Goal: Task Accomplishment & Management: Manage account settings

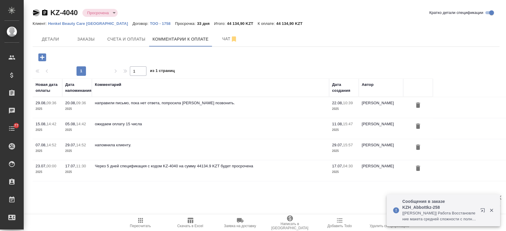
click at [37, 14] on icon "button" at bounding box center [36, 12] width 7 height 7
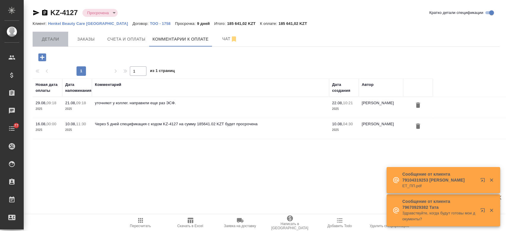
click at [48, 42] on span "Детали" at bounding box center [50, 39] width 28 height 7
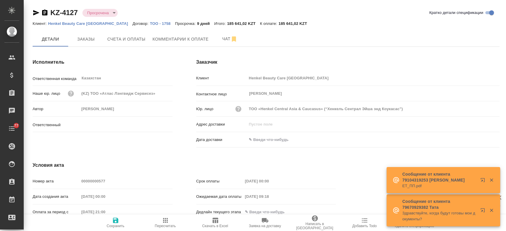
type input "[PERSON_NAME]"
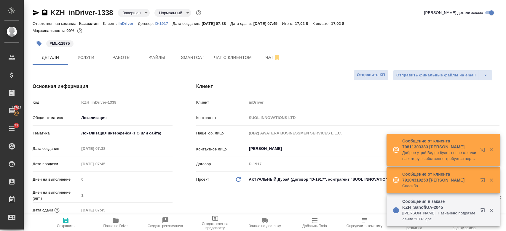
select select "RU"
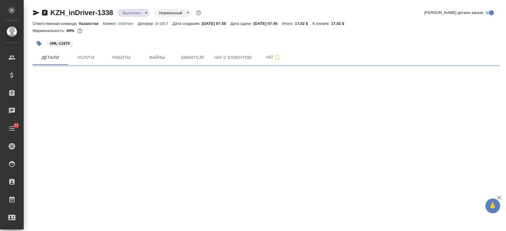
select select "RU"
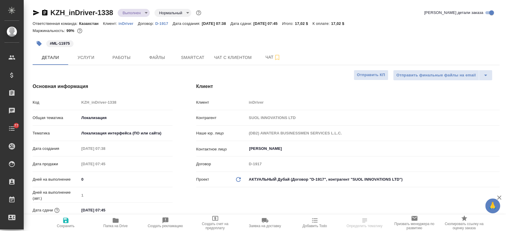
type textarea "x"
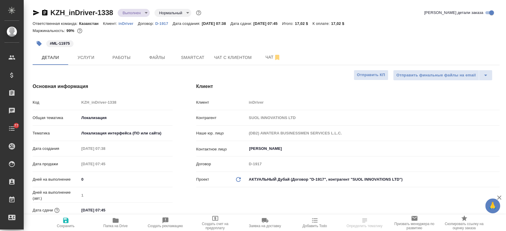
type textarea "x"
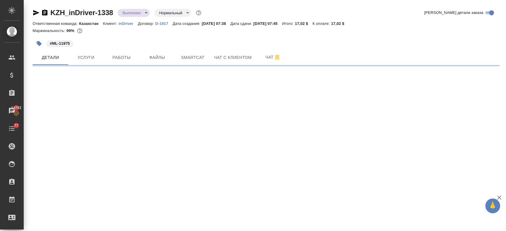
select select "RU"
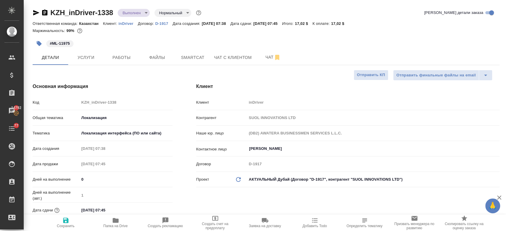
type textarea "x"
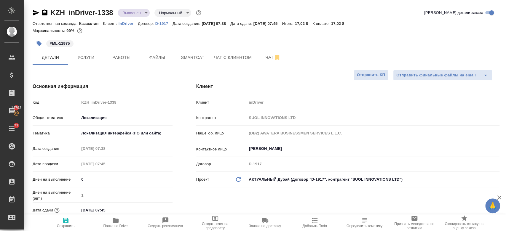
type textarea "x"
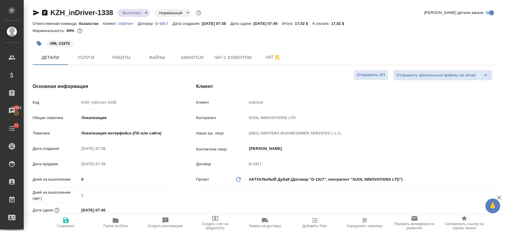
type textarea "x"
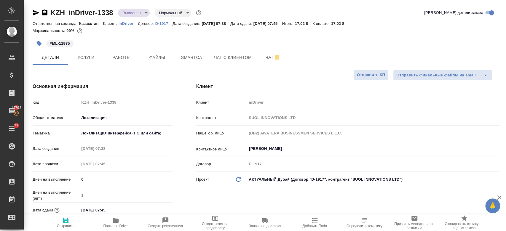
type textarea "x"
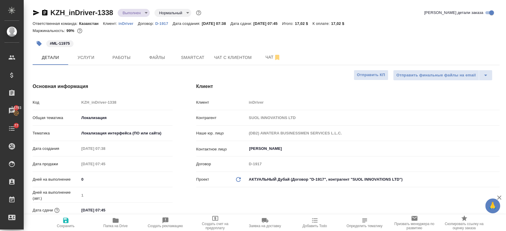
type textarea "x"
click at [195, 39] on div "#ML-11975" at bounding box center [188, 43] width 311 height 13
drag, startPoint x: 70, startPoint y: 41, endPoint x: 46, endPoint y: 44, distance: 23.6
click at [46, 44] on span "#ML-11975" at bounding box center [59, 44] width 27 height 6
copy p "#ML-11975"
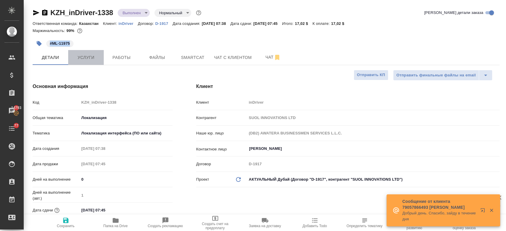
click at [92, 58] on span "Услуги" at bounding box center [86, 57] width 28 height 7
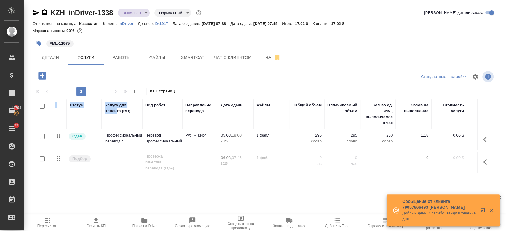
drag, startPoint x: 117, startPoint y: 123, endPoint x: 136, endPoint y: 137, distance: 23.7
click at [136, 137] on table "Статус Услуга для клиента (RU) Вид работ Направление перевода Дата сдачи Файлы …" at bounding box center [312, 137] width 559 height 76
click at [136, 137] on p "Профессиональный перевод с ..." at bounding box center [122, 139] width 34 height 12
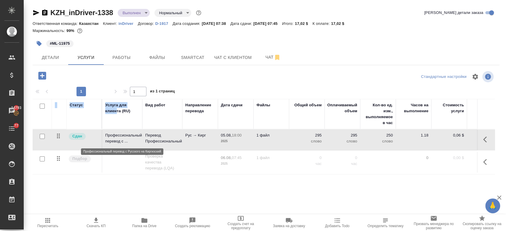
click at [136, 137] on p "Профессиональный перевод с ..." at bounding box center [122, 139] width 34 height 12
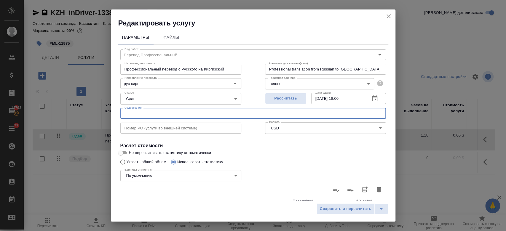
click at [142, 115] on input "text" at bounding box center [253, 113] width 266 height 11
paste input "#ML-11975"
type input "#ML-11975"
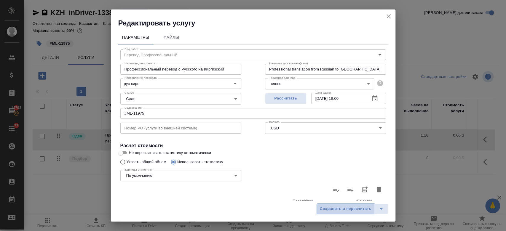
click at [357, 206] on span "Сохранить и пересчитать" at bounding box center [346, 209] width 52 height 7
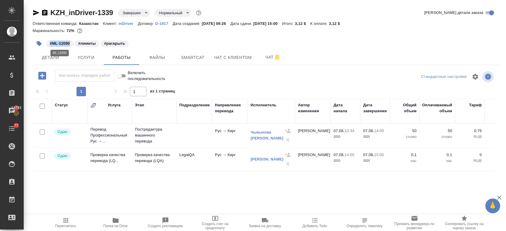
drag, startPoint x: 70, startPoint y: 42, endPoint x: 50, endPoint y: 44, distance: 19.5
click at [50, 44] on span "#ML-12090" at bounding box center [59, 44] width 27 height 6
copy p "#ML-12090"
click at [116, 132] on td "Перевод Профессиональный Рус →..." at bounding box center [110, 136] width 44 height 24
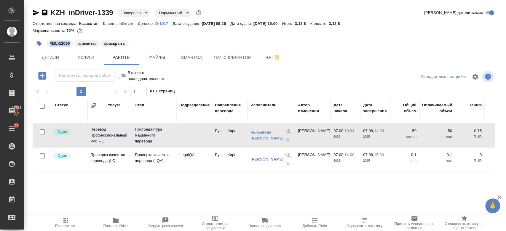
click at [116, 132] on td "Перевод Профессиональный Рус →..." at bounding box center [110, 136] width 44 height 24
click at [88, 56] on span "Услуги" at bounding box center [86, 57] width 28 height 7
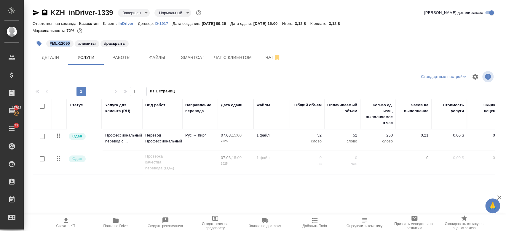
click at [101, 139] on td "Сдан" at bounding box center [85, 140] width 36 height 21
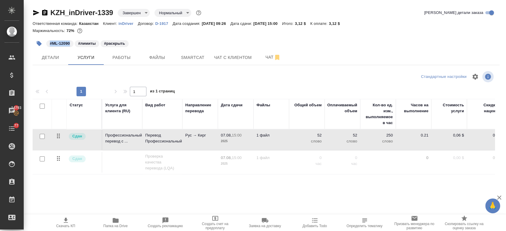
click at [101, 139] on td "Сдан" at bounding box center [85, 140] width 36 height 21
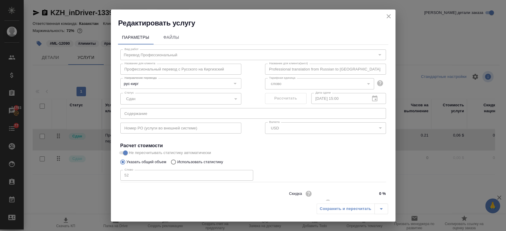
click at [195, 144] on h4 "Расчет стоимости" at bounding box center [253, 145] width 266 height 7
click at [385, 17] on icon "close" at bounding box center [388, 16] width 7 height 7
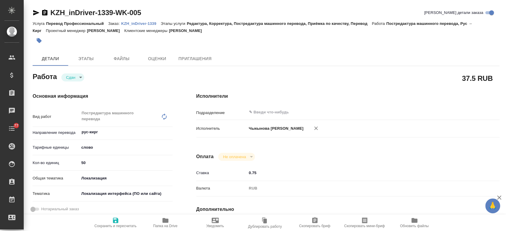
type textarea "x"
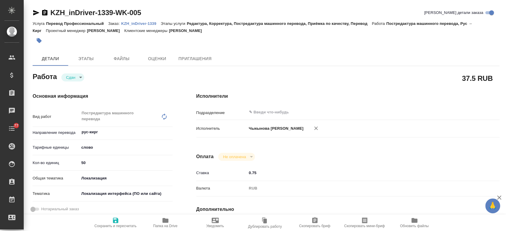
type textarea "x"
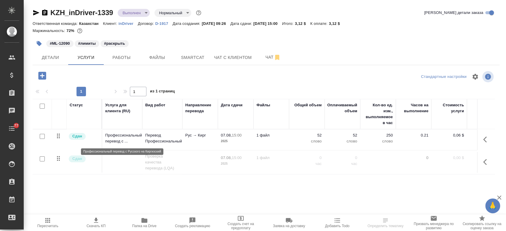
click at [117, 142] on p "Профессиональный перевод с ..." at bounding box center [122, 139] width 34 height 12
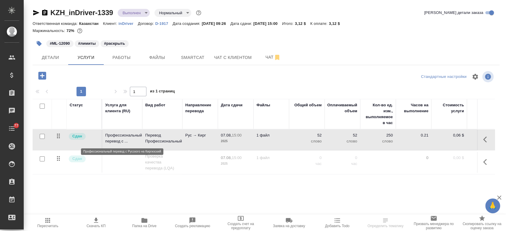
click at [117, 142] on p "Профессиональный перевод с ..." at bounding box center [122, 139] width 34 height 12
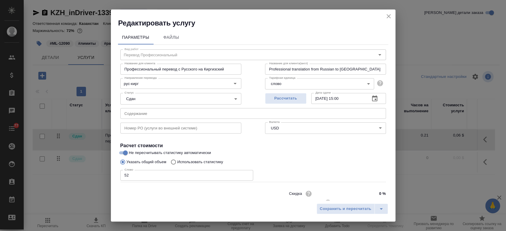
click at [151, 115] on input "text" at bounding box center [253, 113] width 266 height 11
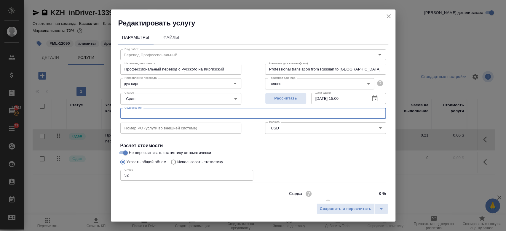
paste input "#ML-12090"
type input "#ML-12090"
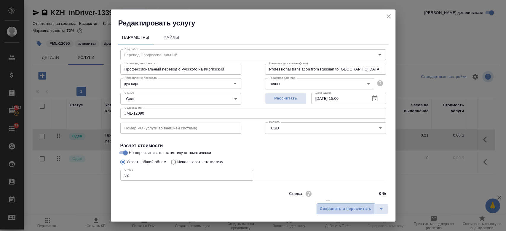
click at [323, 208] on span "Сохранить и пересчитать" at bounding box center [346, 209] width 52 height 7
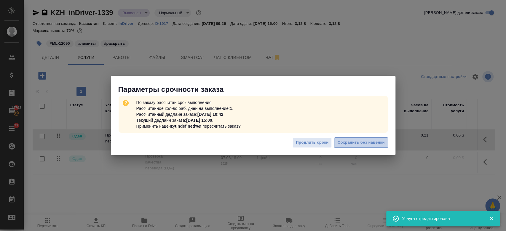
click at [351, 145] on span "Сохранить без наценки" at bounding box center [361, 142] width 47 height 7
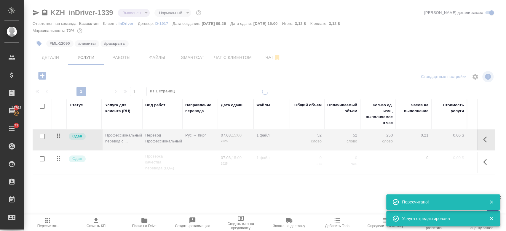
type input "urgent"
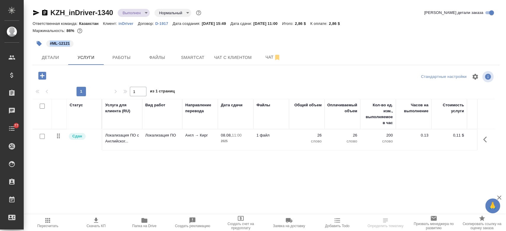
drag, startPoint x: 69, startPoint y: 46, endPoint x: 43, endPoint y: 45, distance: 25.8
click at [43, 45] on div "#ML-12121" at bounding box center [188, 43] width 311 height 13
copy p "#ML-12121"
click at [133, 138] on p "Локализация ПО с Английског..." at bounding box center [122, 139] width 34 height 12
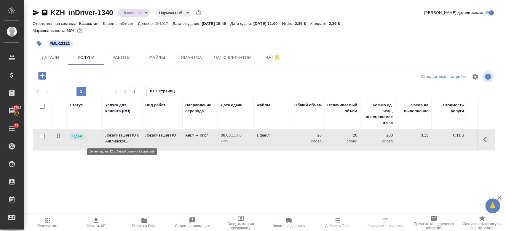
click at [133, 138] on p "Локализация ПО с Английског..." at bounding box center [122, 139] width 34 height 12
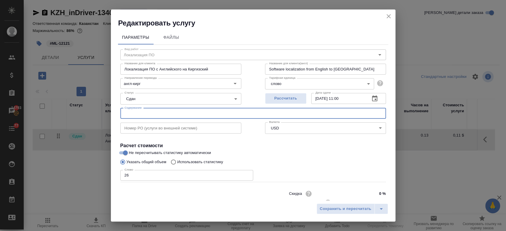
click at [142, 112] on input "text" at bounding box center [253, 113] width 266 height 11
paste input "#ML-12121"
type input "#ML-12121"
click at [355, 213] on button "Сохранить и пересчитать" at bounding box center [346, 209] width 58 height 11
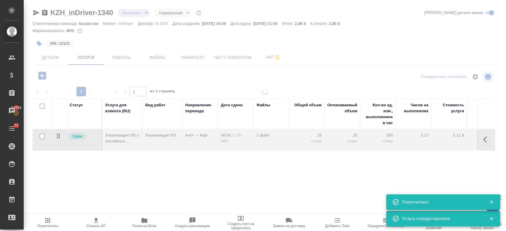
click at [254, 190] on div at bounding box center [265, 160] width 483 height 142
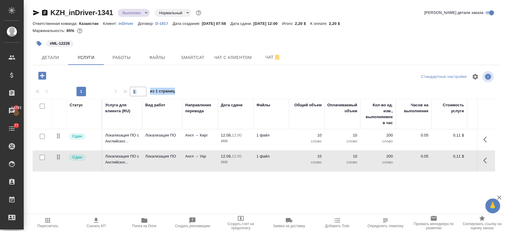
drag, startPoint x: 113, startPoint y: 41, endPoint x: 113, endPoint y: 150, distance: 109.2
click at [113, 150] on div "KZH_inDriver-1341 Выполнен completed Нормальный normal Кратко детали заказа Отв…" at bounding box center [266, 121] width 474 height 242
click at [112, 141] on p "Локализация ПО с Английског..." at bounding box center [122, 139] width 34 height 12
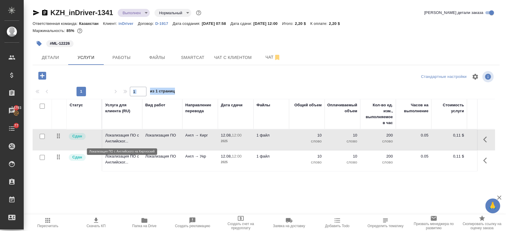
click at [112, 141] on p "Локализация ПО с Английског..." at bounding box center [122, 139] width 34 height 12
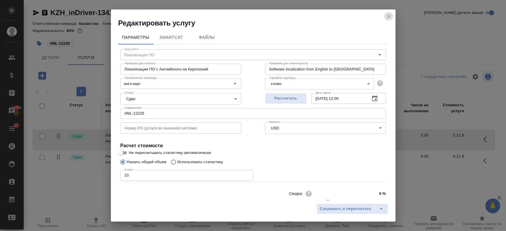
click at [387, 15] on icon "close" at bounding box center [388, 16] width 7 height 7
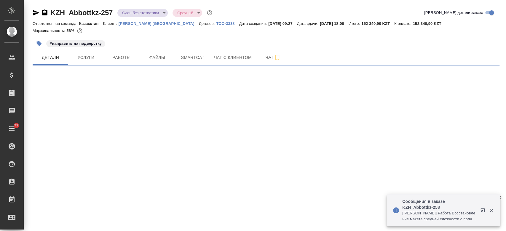
select select "RU"
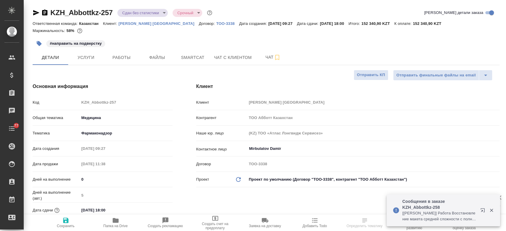
click at [132, 25] on p "Abbott Kazakhstan" at bounding box center [159, 23] width 80 height 4
type textarea "x"
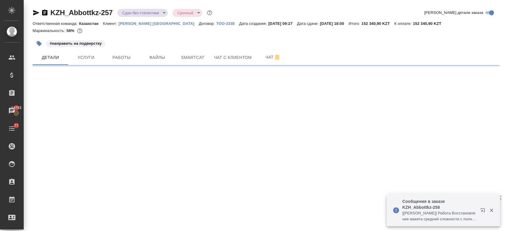
select select "RU"
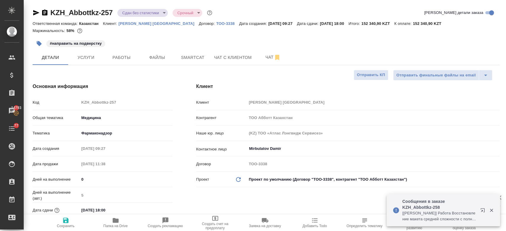
type textarea "x"
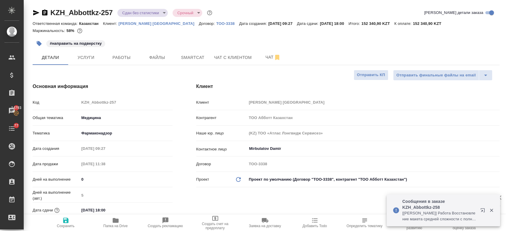
type textarea "x"
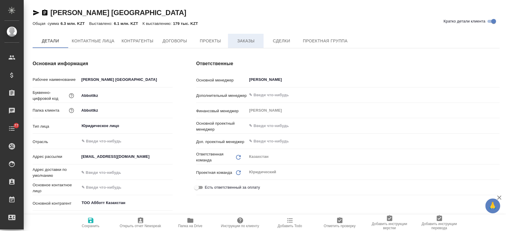
click at [245, 42] on span "Заказы" at bounding box center [246, 40] width 28 height 7
type input "(KZ) ТОО «Атлас Лэнгвидж Сервисез»"
type textarea "x"
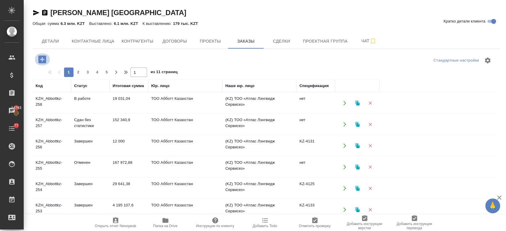
click at [44, 62] on icon "button" at bounding box center [42, 59] width 8 height 8
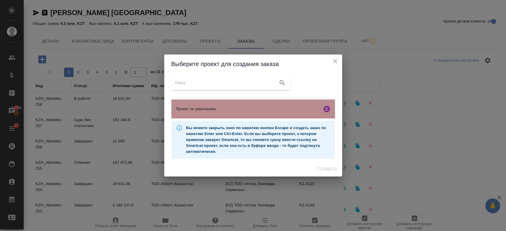
click at [204, 110] on span "Проект по умолчанию" at bounding box center [248, 109] width 144 height 6
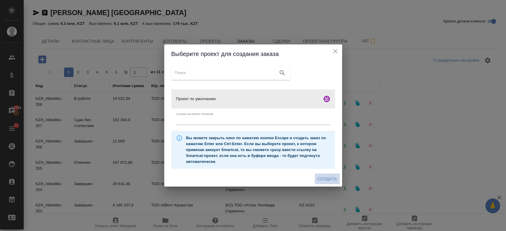
click at [328, 180] on span "Создать" at bounding box center [327, 179] width 20 height 7
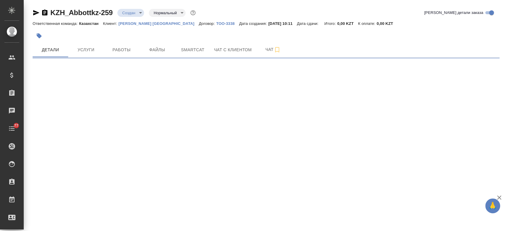
select select "RU"
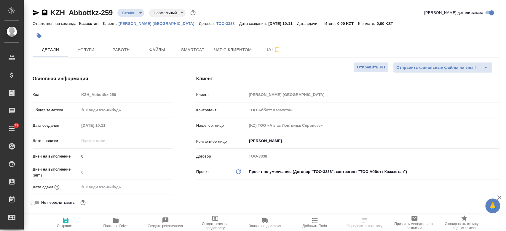
type textarea "x"
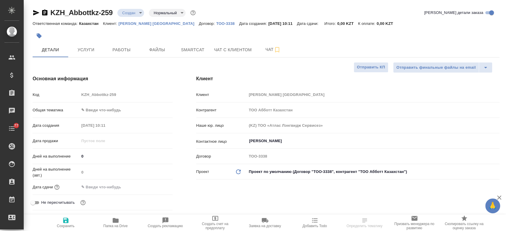
type textarea "x"
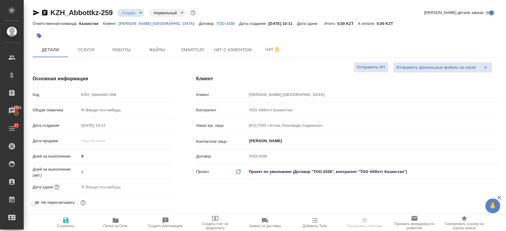
type textarea "x"
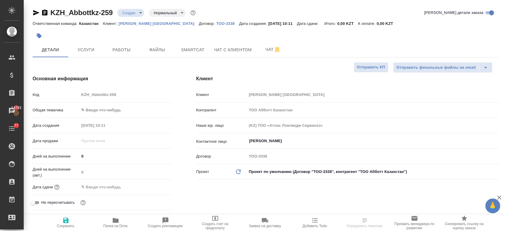
type textarea "x"
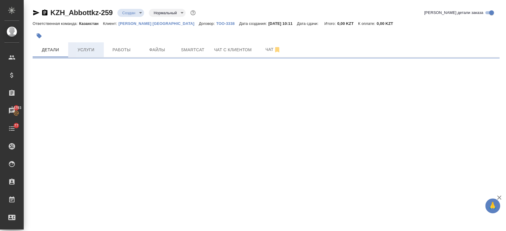
click at [91, 51] on span "Услуги" at bounding box center [86, 49] width 28 height 7
select select "RU"
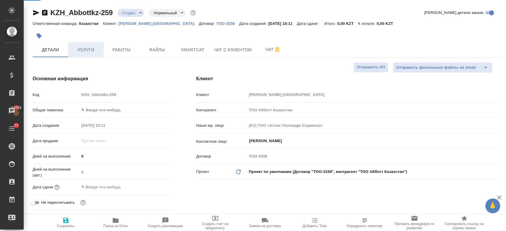
type textarea "x"
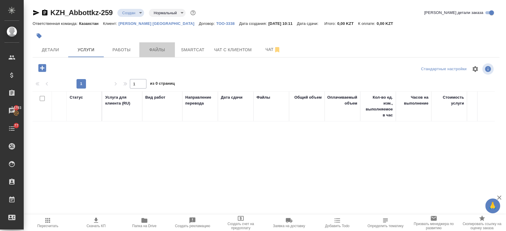
click at [163, 53] on span "Файлы" at bounding box center [157, 49] width 28 height 7
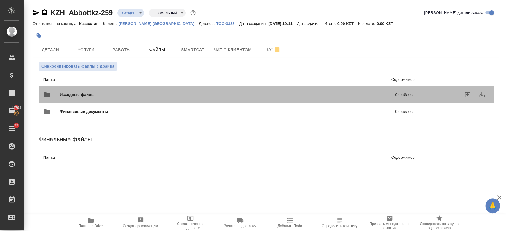
click at [72, 95] on span "Исходные файлы" at bounding box center [152, 95] width 185 height 6
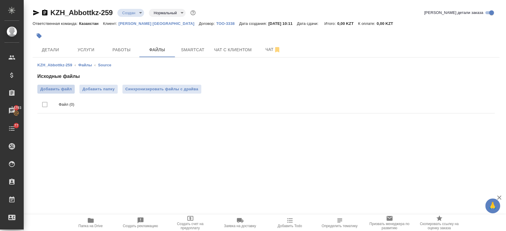
click at [60, 88] on span "Добавить файл" at bounding box center [55, 89] width 31 height 6
click at [0, 0] on input "Добавить файл" at bounding box center [0, 0] width 0 height 0
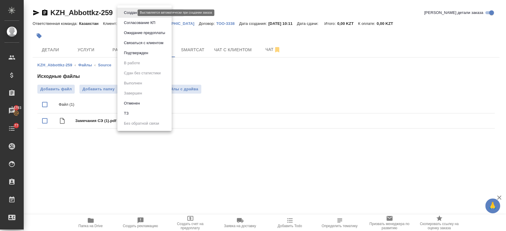
click at [130, 13] on body "🙏 .cls-1 fill:#fff; AWATERA Kosherbayeva Nazerke Клиенты Спецификации Заказы 14…" at bounding box center [253, 115] width 506 height 231
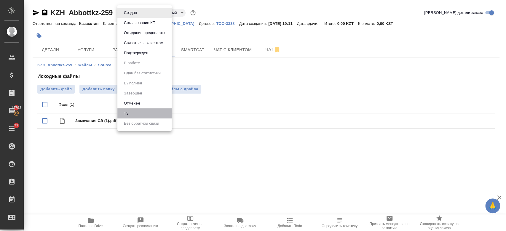
click at [133, 114] on li "ТЗ" at bounding box center [144, 114] width 54 height 10
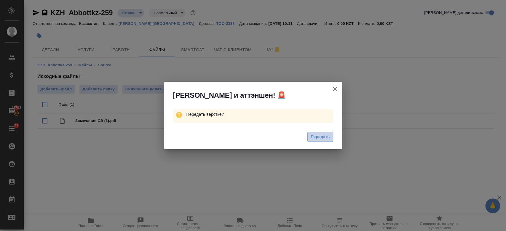
click at [316, 137] on span "Передать" at bounding box center [320, 137] width 19 height 7
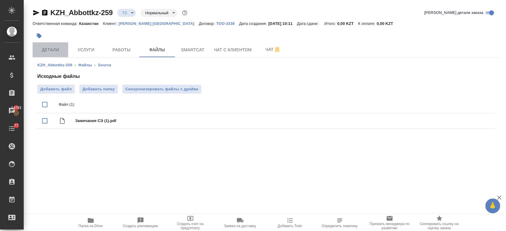
click at [49, 46] on span "Детали" at bounding box center [50, 49] width 28 height 7
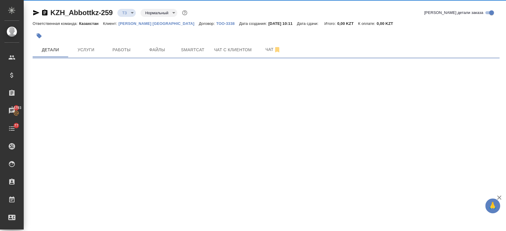
select select "RU"
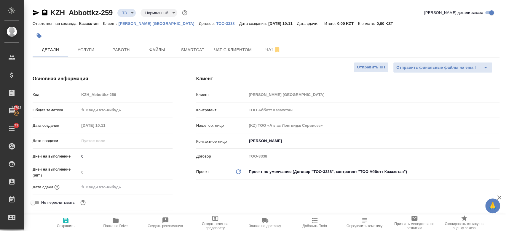
type textarea "x"
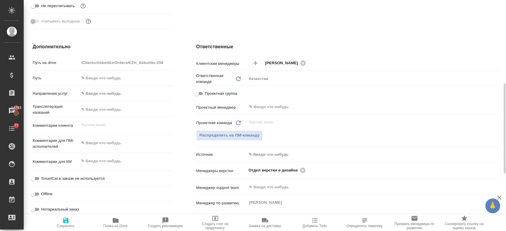
scroll to position [201, 0]
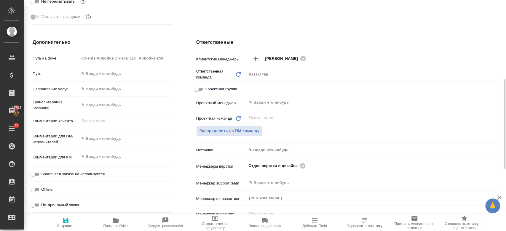
type textarea "x"
click at [99, 140] on textarea at bounding box center [126, 139] width 93 height 10
type textarea "п"
type textarea "x"
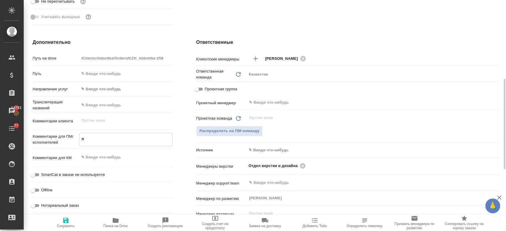
type textarea "x"
type textarea "пе"
type textarea "x"
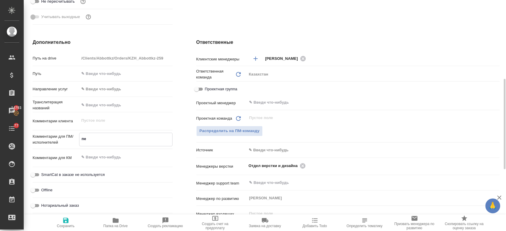
type textarea "пер"
type textarea "x"
type textarea "пере"
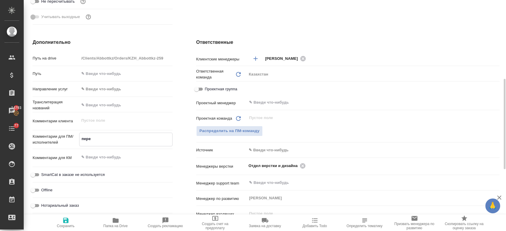
type textarea "x"
type textarea "перев"
type textarea "x"
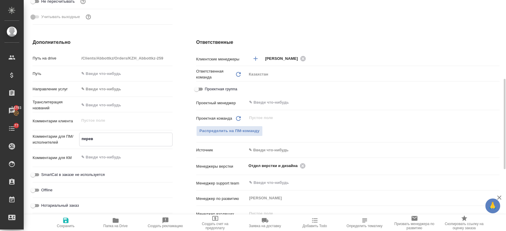
type textarea "x"
type textarea "перево"
type textarea "x"
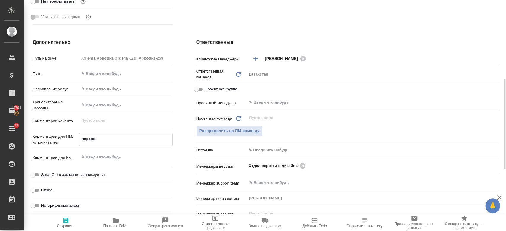
type textarea "x"
type textarea "перевод"
type textarea "x"
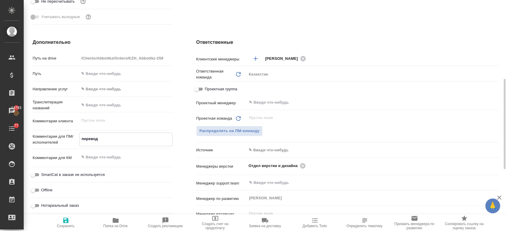
type textarea "перевод"
type textarea "x"
type textarea "перевод н"
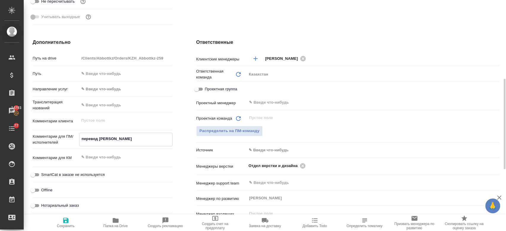
type textarea "x"
type textarea "перевод на"
type textarea "x"
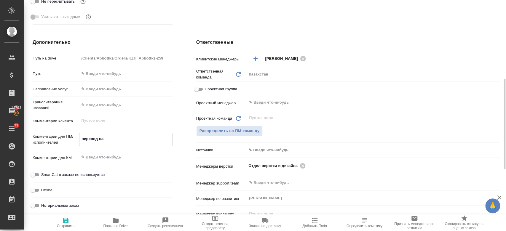
type textarea "x"
type textarea "перевод на ан"
type textarea "x"
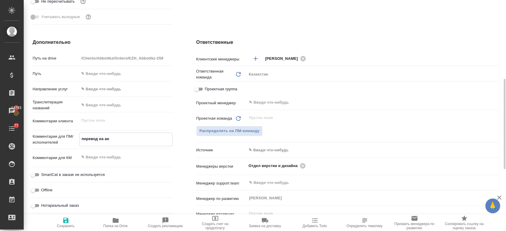
type textarea "x"
type textarea "перевод на анг"
type textarea "x"
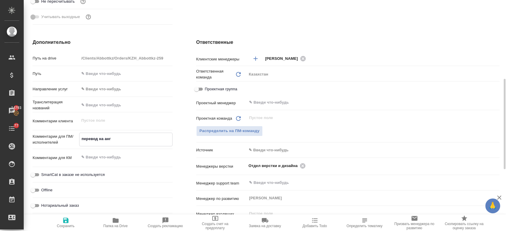
type textarea "перевод на анг"
type textarea "x"
click at [66, 222] on icon "button" at bounding box center [65, 220] width 7 height 7
type textarea "x"
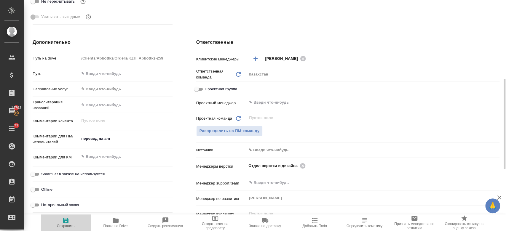
type textarea "x"
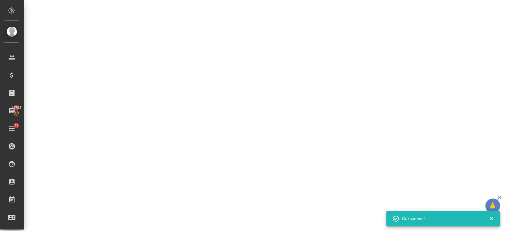
select select "RU"
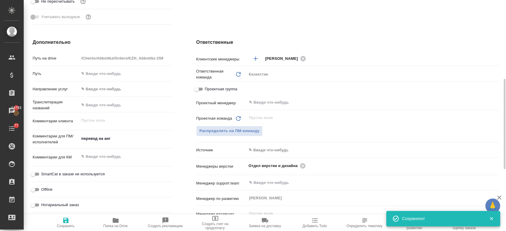
type textarea "x"
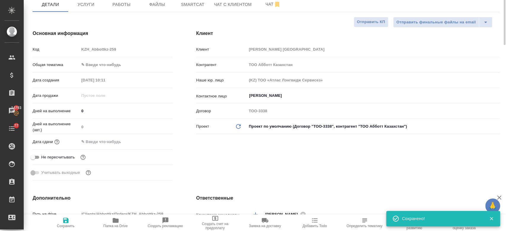
scroll to position [0, 0]
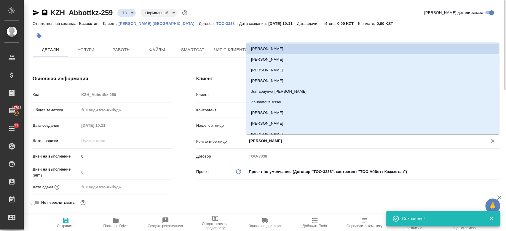
click at [263, 143] on input "Ибраимова Айнур" at bounding box center [364, 141] width 230 height 7
type textarea "x"
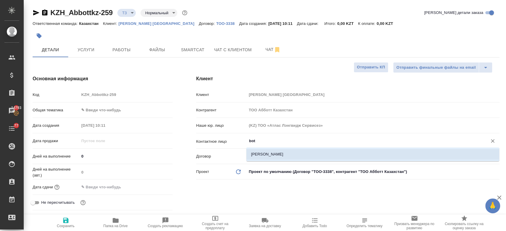
click at [265, 158] on li "Omarova Botagoz" at bounding box center [373, 154] width 253 height 11
type input "Omarova Botagoz"
type textarea "x"
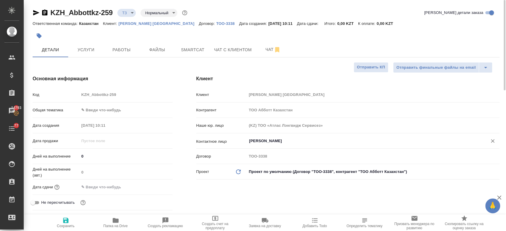
type input "Omarova Botagoz"
click at [68, 217] on icon "button" at bounding box center [65, 220] width 7 height 7
type textarea "x"
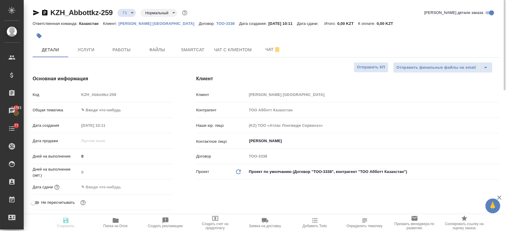
type textarea "x"
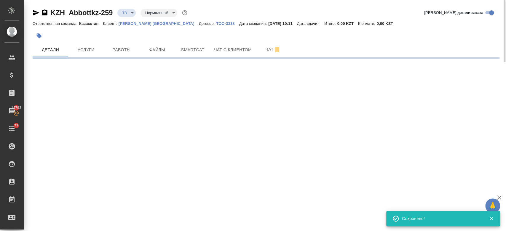
select select "RU"
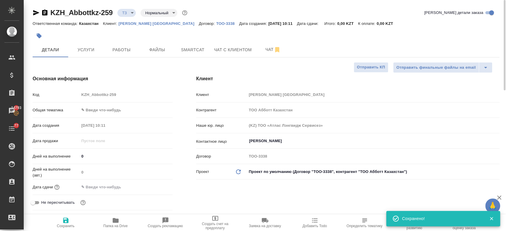
type textarea "x"
click at [79, 45] on button "Услуги" at bounding box center [86, 49] width 36 height 15
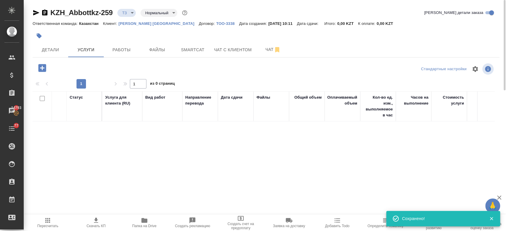
click at [41, 69] on icon "button" at bounding box center [42, 68] width 8 height 8
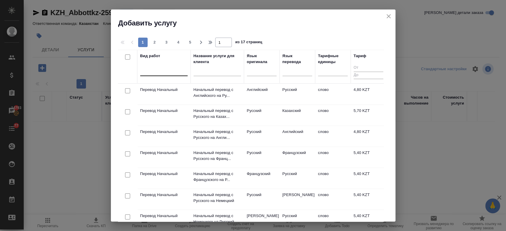
click at [163, 72] on div at bounding box center [163, 70] width 47 height 9
type input "j"
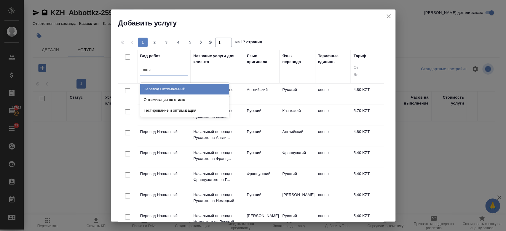
type input "оптим"
click at [165, 87] on div "Перевод Оптимальный" at bounding box center [184, 89] width 89 height 11
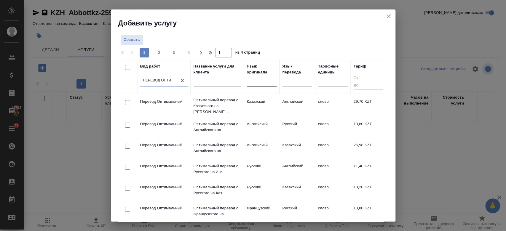
click at [258, 82] on div at bounding box center [262, 80] width 30 height 9
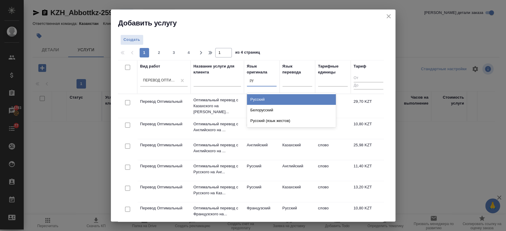
type input "рус"
click at [256, 100] on div "Русский" at bounding box center [291, 99] width 89 height 11
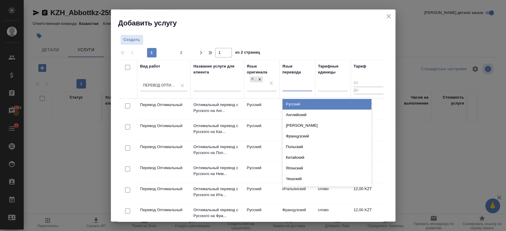
click at [298, 85] on div at bounding box center [298, 85] width 30 height 9
type input "анг"
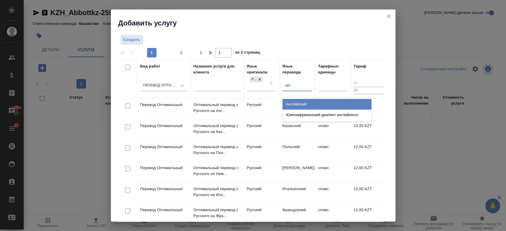
click at [297, 104] on div "Английский" at bounding box center [327, 104] width 89 height 11
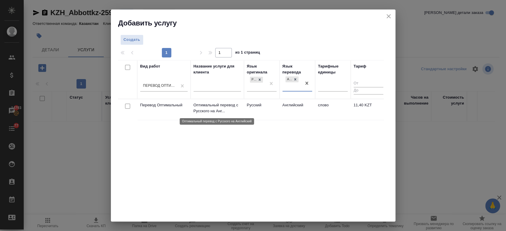
click at [207, 102] on p "Оптимальный перевод с Русского на Анг..." at bounding box center [217, 108] width 47 height 12
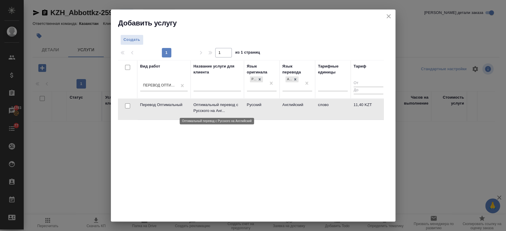
click at [207, 102] on p "Оптимальный перевод с Русского на Анг..." at bounding box center [217, 108] width 47 height 12
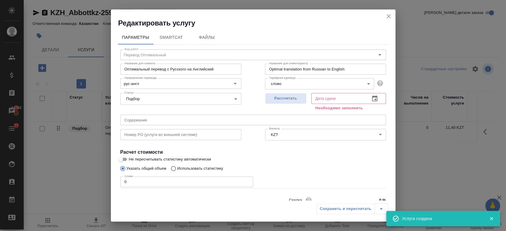
scroll to position [26, 0]
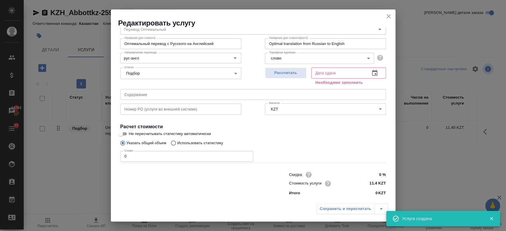
click at [368, 63] on body "🙏 .cls-1 fill:#fff; AWATERA Kosherbayeva Nazerke Клиенты Спецификации Заказы 14…" at bounding box center [253, 115] width 506 height 231
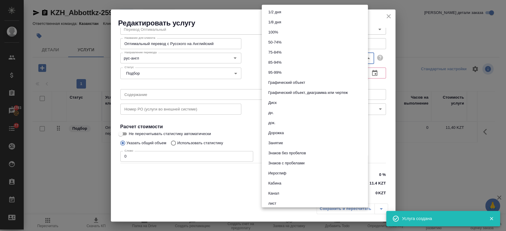
scroll to position [228, 0]
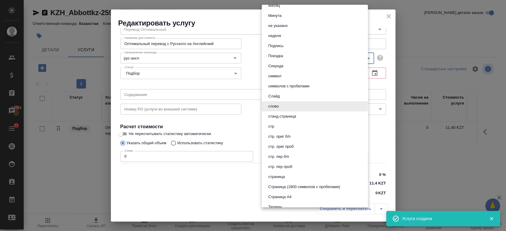
click at [390, 18] on div at bounding box center [253, 115] width 506 height 231
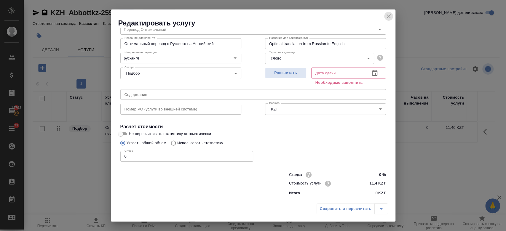
click at [389, 18] on icon "close" at bounding box center [388, 16] width 7 height 7
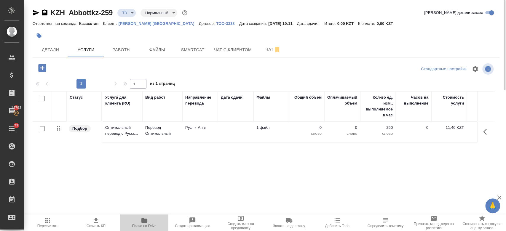
click at [147, 223] on icon "button" at bounding box center [144, 220] width 7 height 7
click at [41, 128] on input "checkbox" at bounding box center [42, 128] width 5 height 5
checkbox input "true"
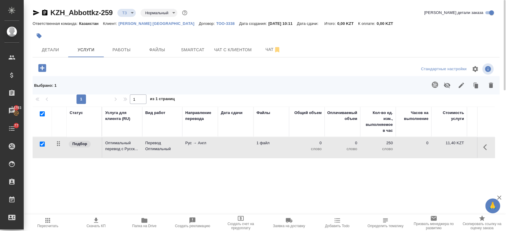
checkbox input "true"
click at [435, 86] on icon "button" at bounding box center [435, 84] width 7 height 7
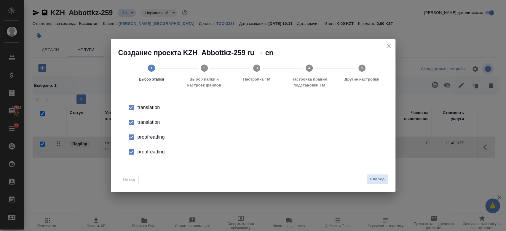
click at [155, 120] on div "translation" at bounding box center [260, 122] width 244 height 7
click at [157, 132] on li "proofreading" at bounding box center [253, 137] width 266 height 15
click at [157, 155] on div "proofreading" at bounding box center [260, 152] width 244 height 7
click at [379, 183] on button "Вперед" at bounding box center [377, 179] width 21 height 10
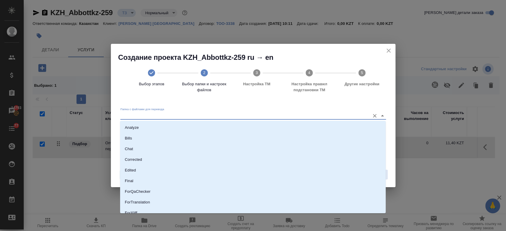
click at [288, 116] on input "Папка с файлами для перевода" at bounding box center [243, 115] width 247 height 7
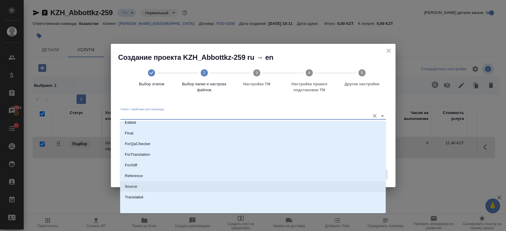
click at [190, 190] on li "Source" at bounding box center [253, 187] width 266 height 11
type input "Source"
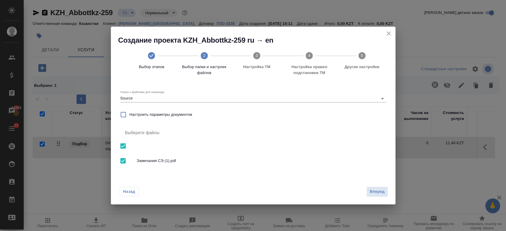
click at [365, 190] on div "Вперед" at bounding box center [376, 192] width 24 height 10
click at [375, 191] on span "Вперед" at bounding box center [377, 192] width 15 height 7
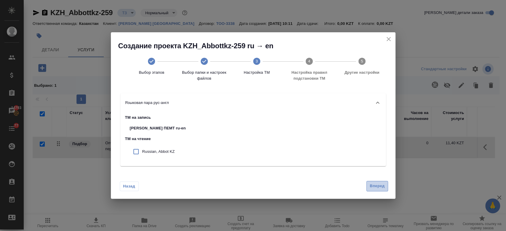
click at [379, 189] on span "Вперед" at bounding box center [377, 186] width 15 height 7
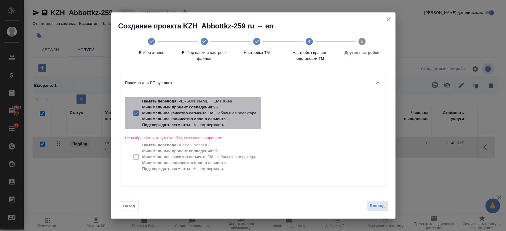
click at [236, 123] on p "Подтверждать сегменты : Не подтверждать" at bounding box center [199, 125] width 114 height 6
checkbox input "false"
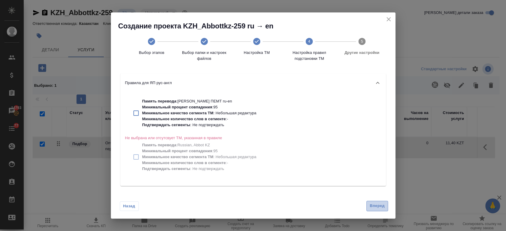
click at [382, 209] on span "Вперед" at bounding box center [377, 206] width 15 height 7
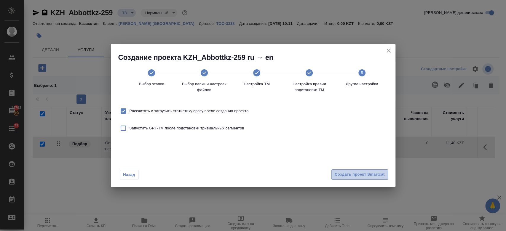
click at [341, 176] on span "Создать проект Smartcat" at bounding box center [360, 174] width 50 height 7
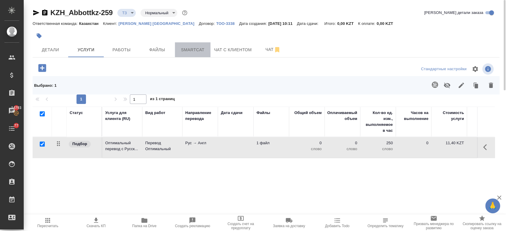
click at [186, 52] on span "Smartcat" at bounding box center [193, 49] width 28 height 7
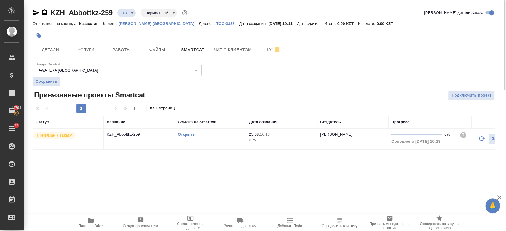
click at [180, 134] on link "Открыть" at bounding box center [186, 134] width 17 height 4
click at [78, 49] on span "Услуги" at bounding box center [86, 49] width 28 height 7
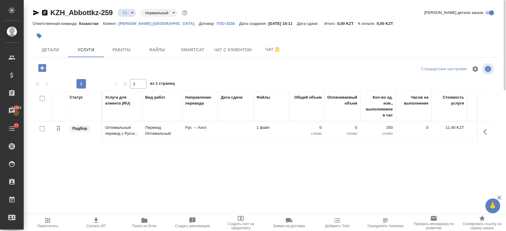
click at [149, 139] on td "Перевод Оптимальный" at bounding box center [162, 132] width 40 height 21
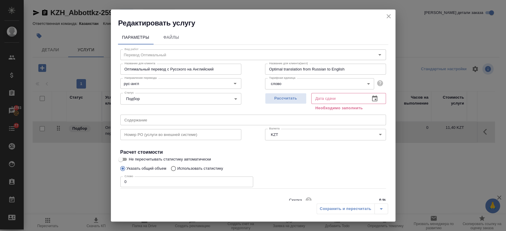
scroll to position [26, 0]
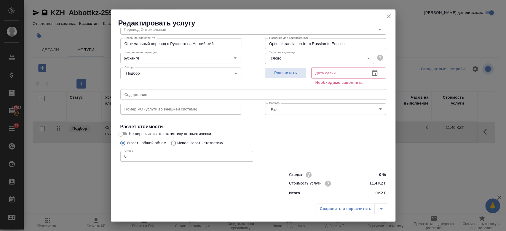
click at [211, 144] on p "Использовать статистику" at bounding box center [200, 143] width 46 height 6
click at [177, 144] on input "Использовать статистику" at bounding box center [172, 143] width 9 height 11
radio input "true"
radio input "false"
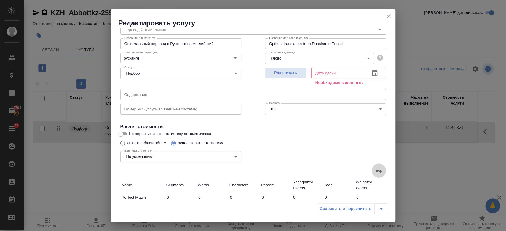
click at [372, 174] on label at bounding box center [379, 171] width 14 height 14
click at [0, 0] on input "file" at bounding box center [0, 0] width 0 height 0
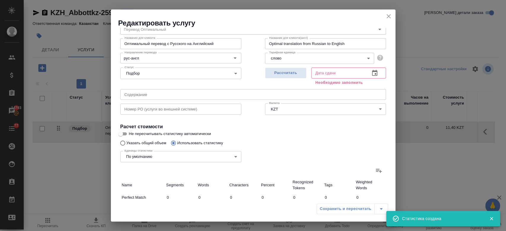
scroll to position [179, 0]
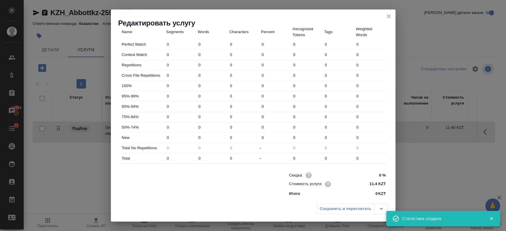
type input "13"
type input "34"
type input "314"
type input "2"
type input "59"
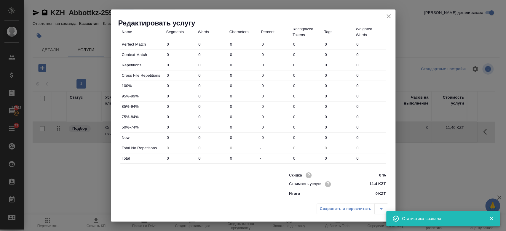
type input "482"
type input "8"
type input "35"
type input "235"
type input "8"
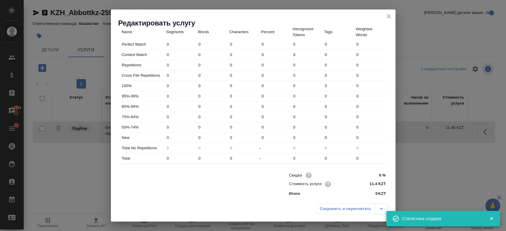
type input "108"
type input "815"
type input "1"
type input "2"
type input "9"
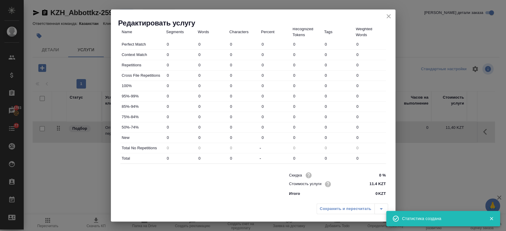
type input "3"
type input "44"
type input "344"
type input "48"
type input "886"
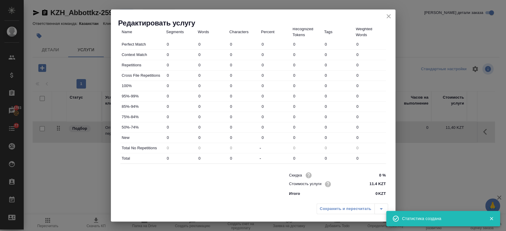
type input "7411"
type input "81"
type input "1109"
type input "9128"
type input "83"
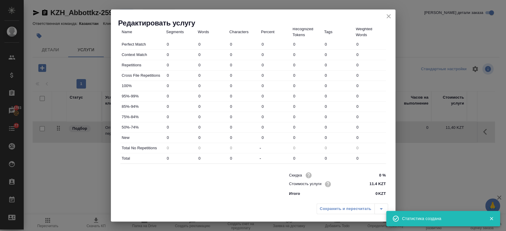
type input "1168"
type input "9610"
click at [376, 189] on div "Скидка 0 % Стоимость услуги 11.4 KZT Итого 0 KZT" at bounding box center [337, 184] width 97 height 26
click at [372, 186] on input "11.4 KZT" at bounding box center [375, 184] width 22 height 9
type input "1 KZT"
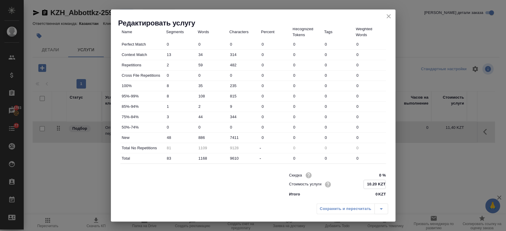
type input "10.20 KZT"
click at [301, 206] on div "Сохранить и пересчитать" at bounding box center [253, 211] width 285 height 21
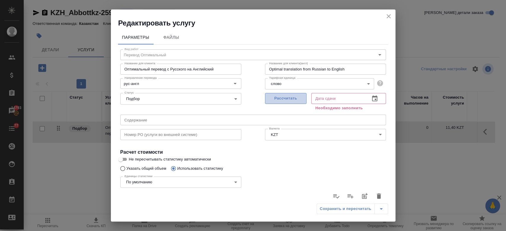
click at [274, 98] on span "Рассчитать" at bounding box center [285, 98] width 35 height 7
type input "25.08.2025 10:15"
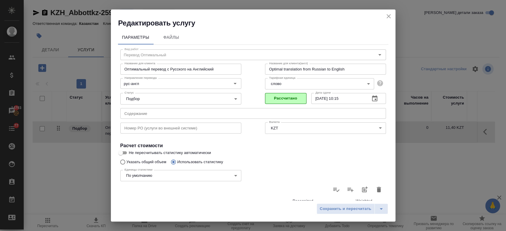
scroll to position [172, 0]
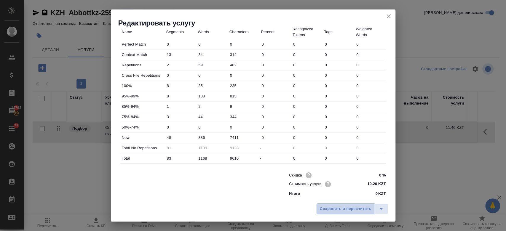
click at [327, 207] on span "Сохранить и пересчитать" at bounding box center [346, 209] width 52 height 7
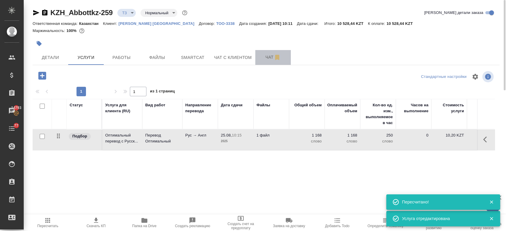
click at [269, 59] on span "Чат" at bounding box center [273, 57] width 28 height 7
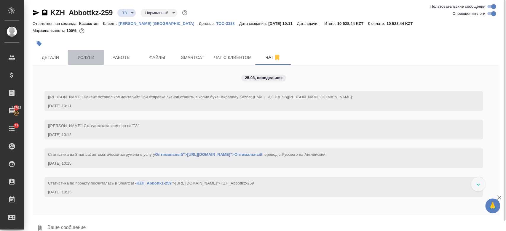
click at [89, 60] on span "Услуги" at bounding box center [86, 57] width 28 height 7
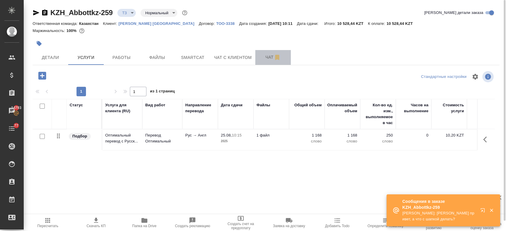
click at [265, 58] on span "Чат" at bounding box center [273, 57] width 28 height 7
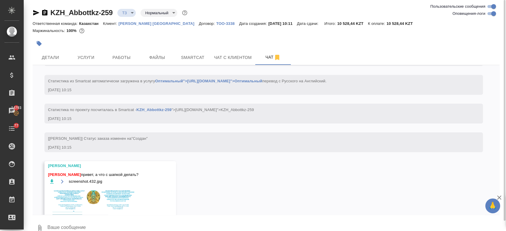
scroll to position [101, 0]
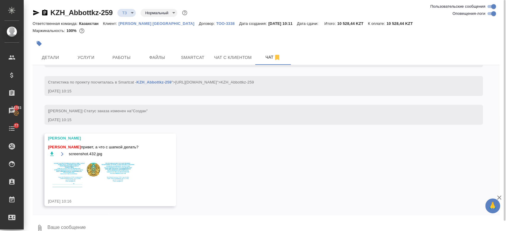
click at [123, 29] on div "Маржинальность: 100%" at bounding box center [266, 31] width 467 height 8
click at [133, 25] on p "Abbott Kazakhstan" at bounding box center [159, 23] width 80 height 4
click at [80, 222] on textarea at bounding box center [273, 228] width 453 height 20
paste textarea "**[KZH_Abbottkz-258](https://tera.awatera.com/Order/68a8421e580752ac0180b9c0/fi…"
type textarea "**[KZH_Abbottkz-258](https://tera.awatera.com/Order/68a8421e580752ac0180b9c0/fi…"
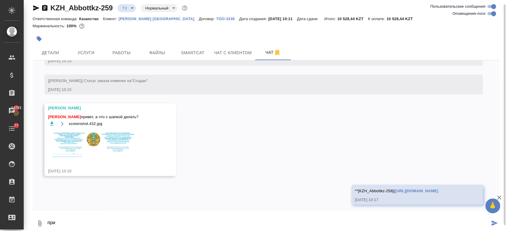
scroll to position [130, 0]
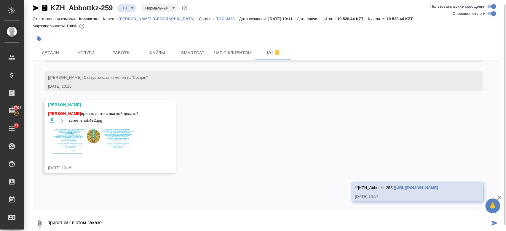
type textarea "привет как в этом заказе"
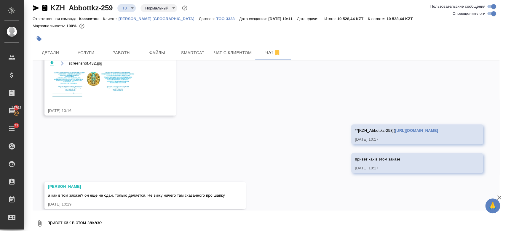
scroll to position [195, 0]
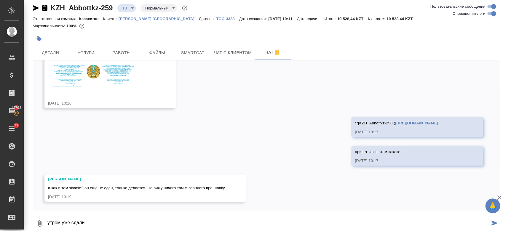
type textarea "утром уже сдали"
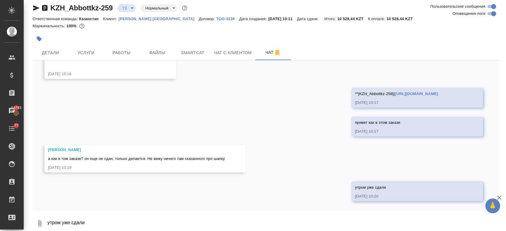
scroll to position [223, 0]
click at [180, 214] on textarea "утром уже сдали" at bounding box center [273, 224] width 453 height 20
type textarea "ой стпоп, запустили,"
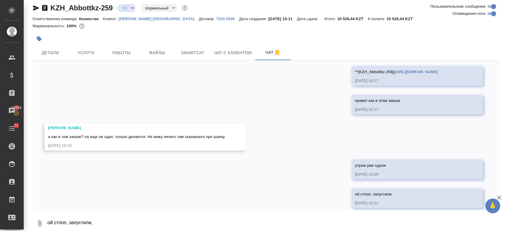
scroll to position [252, 0]
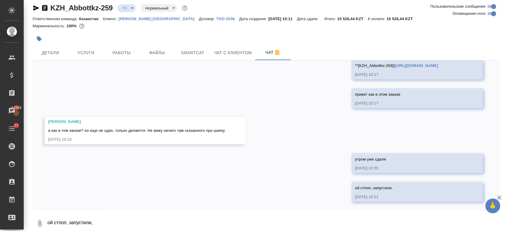
click at [84, 215] on textarea "ой стпоп, запустили," at bounding box center [273, 224] width 453 height 20
click at [104, 36] on div at bounding box center [188, 38] width 311 height 13
click at [125, 184] on div "25.08, понедельник [Кошербаева Назерке] Клиент оставил комментарий: "При отправ…" at bounding box center [266, 136] width 467 height 150
click at [78, 223] on textarea "ой стпоп, запустили," at bounding box center [273, 224] width 453 height 20
type textarea "можем также сделать?"
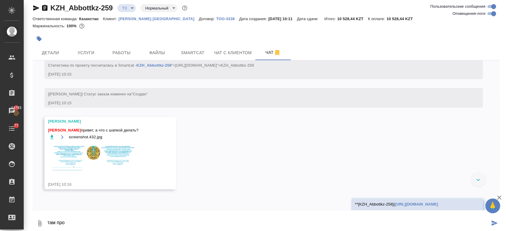
scroll to position [111, 0]
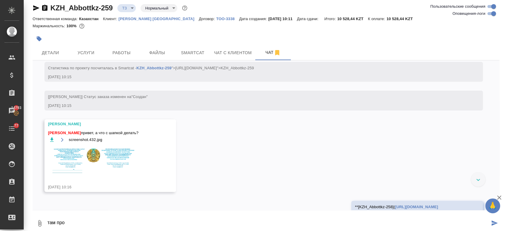
click at [95, 157] on img at bounding box center [92, 161] width 89 height 28
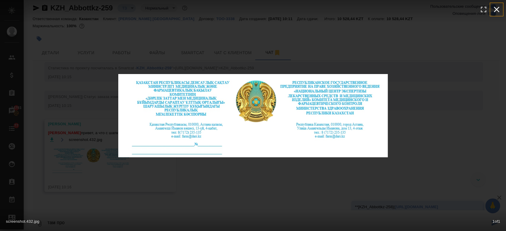
click at [493, 8] on icon "button" at bounding box center [496, 9] width 9 height 9
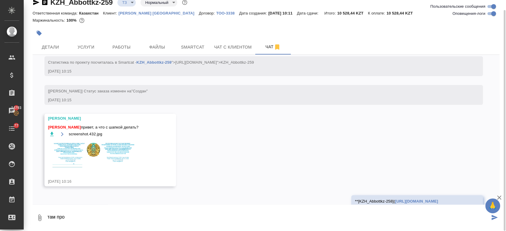
scroll to position [281, 0]
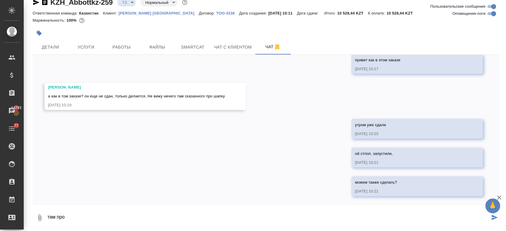
click at [85, 210] on textarea "там про" at bounding box center [268, 218] width 443 height 20
type textarea "т"
type textarea "вернее также просят"
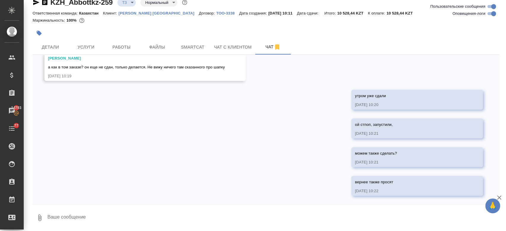
drag, startPoint x: 149, startPoint y: 39, endPoint x: 151, endPoint y: -33, distance: 71.8
click at [151, 0] on html "🙏 .cls-1 fill:#fff; AWATERA Kosherbayeva Nazerke Клиенты Спецификации Заказы 14…" at bounding box center [253, 115] width 506 height 231
click at [85, 24] on div at bounding box center [266, 24] width 467 height 1
click at [128, 31] on div at bounding box center [188, 33] width 311 height 13
click at [156, 18] on div "Маржинальность: 100%" at bounding box center [266, 21] width 467 height 8
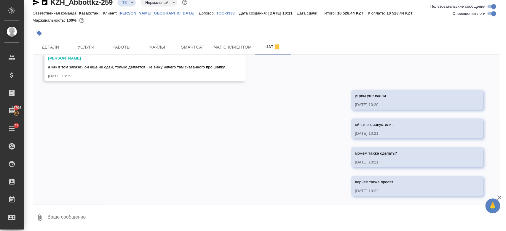
click at [156, 18] on div "Маржинальность: 100%" at bounding box center [266, 21] width 467 height 8
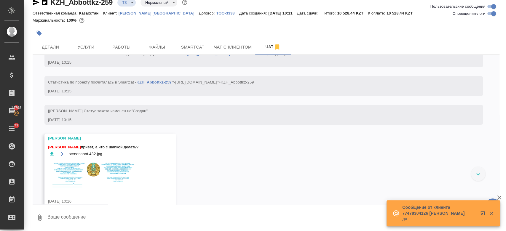
scroll to position [87, 0]
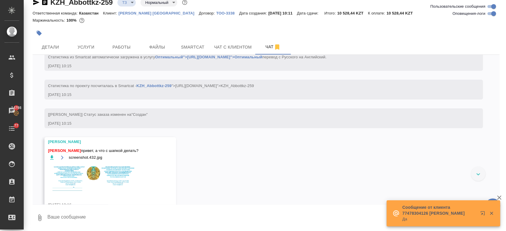
click at [122, 172] on img at bounding box center [92, 178] width 89 height 28
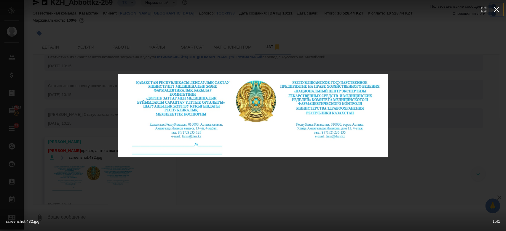
click at [497, 9] on icon "button" at bounding box center [497, 10] width 6 height 6
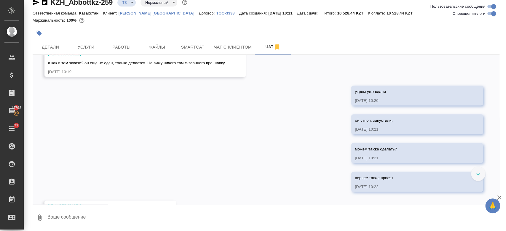
scroll to position [382, 0]
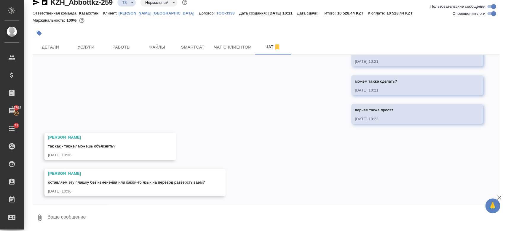
click at [171, 27] on div at bounding box center [188, 33] width 311 height 13
click at [90, 219] on textarea at bounding box center [273, 218] width 453 height 20
type textarea "ок минуту уточню"
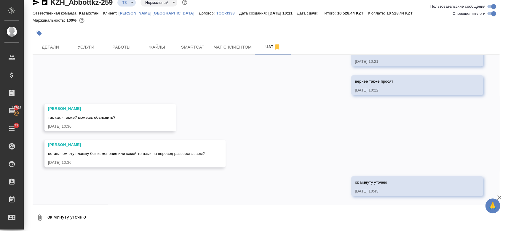
click at [137, 22] on div "Маржинальность: 100%" at bounding box center [266, 21] width 467 height 8
click at [161, 29] on div at bounding box center [188, 33] width 311 height 13
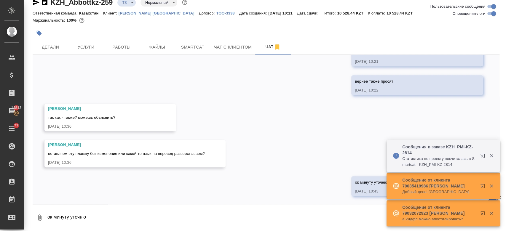
click at [139, 212] on textarea "ок минуту уточню" at bounding box center [273, 218] width 453 height 20
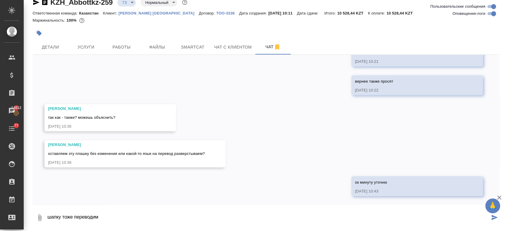
type textarea "шапку тоже переводим"
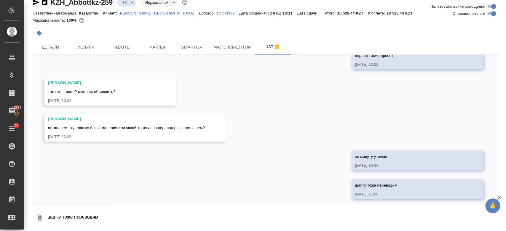
scroll to position [440, 0]
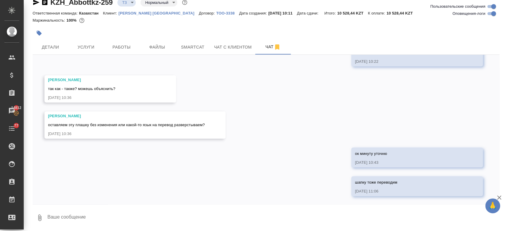
click at [77, 218] on textarea at bounding box center [273, 218] width 453 height 20
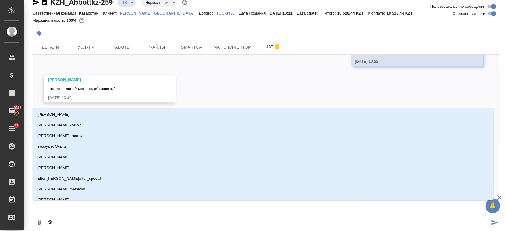
type textarea "@f"
type input "f"
type textarea "@fh"
type input "fh"
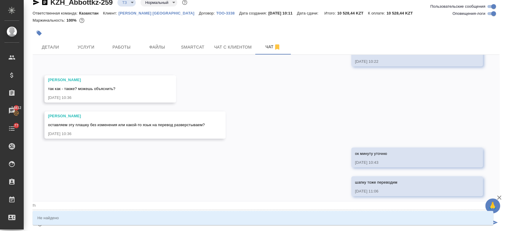
type textarea "@fhc"
type input "fhc"
type textarea "@fhct"
type input "fhct"
type textarea "@fhcty"
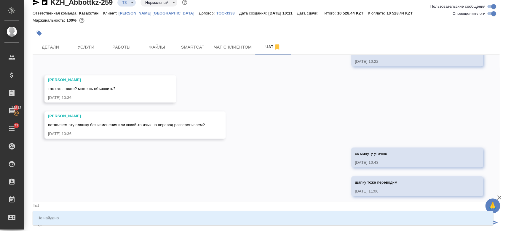
type input "fhcty"
type textarea "@fhct"
type input "fhct"
type textarea "@fhc"
type input "fhc"
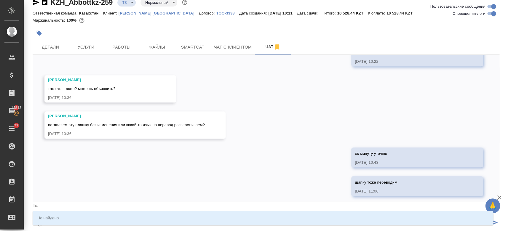
type textarea "@fh"
type input "fh"
type textarea "@f"
type input "f"
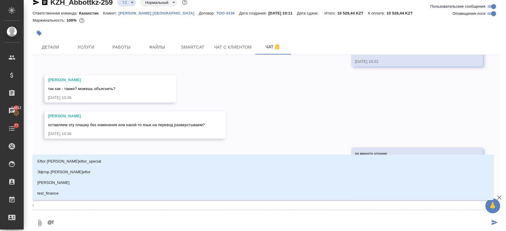
type textarea "@"
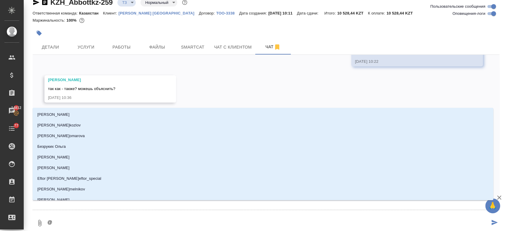
type textarea "@а"
type input "а"
type textarea "@ар"
type input "ар"
type textarea "@арс"
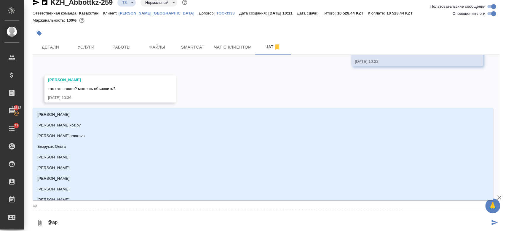
type input "арс"
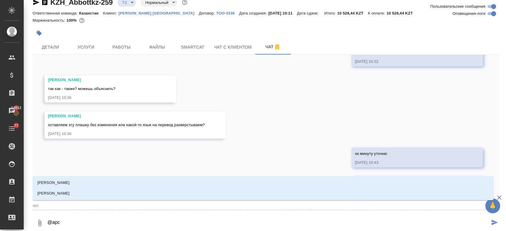
type textarea "@арсе"
type input "арсе"
type textarea "@арсен"
type input "арсен"
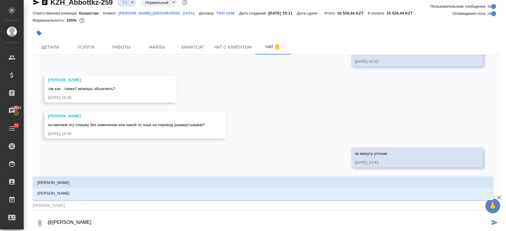
click at [63, 184] on p "Арсеньева Вера" at bounding box center [53, 183] width 32 height 6
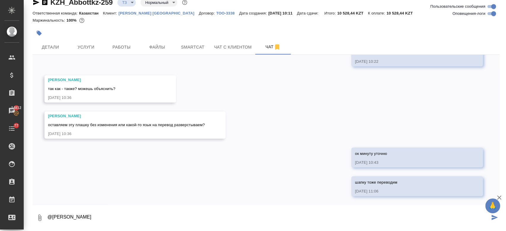
type textarea "@Арсеньева Вера"
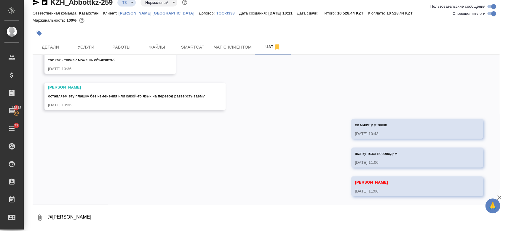
click at [117, 28] on div at bounding box center [188, 33] width 311 height 13
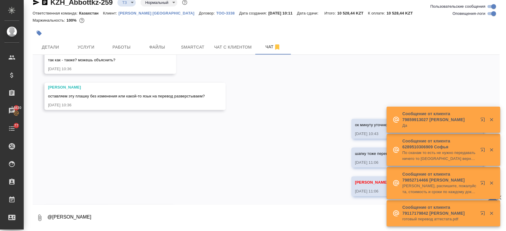
scroll to position [541, 0]
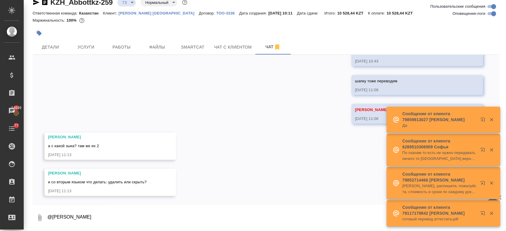
drag, startPoint x: 150, startPoint y: 54, endPoint x: 96, endPoint y: 30, distance: 58.8
click at [96, 30] on div "KZH_Abbottkz-259 ТЗ tz Нормальный normal Ответственная команда: Казахстан Клиен…" at bounding box center [266, 111] width 474 height 242
click at [96, 30] on div at bounding box center [188, 33] width 311 height 13
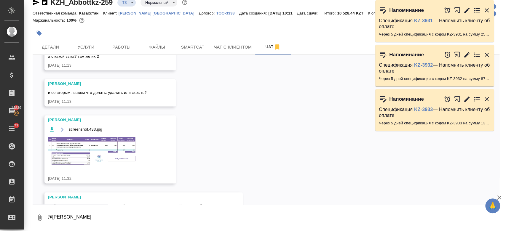
scroll to position [654, 0]
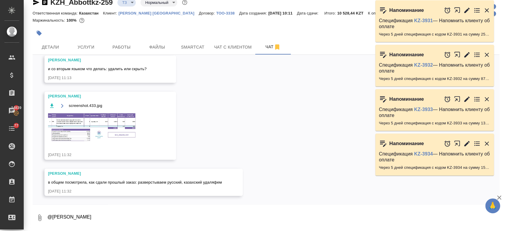
click at [100, 217] on textarea "@Арсеньева Вера" at bounding box center [273, 218] width 453 height 20
type textarea "ок спасибо"
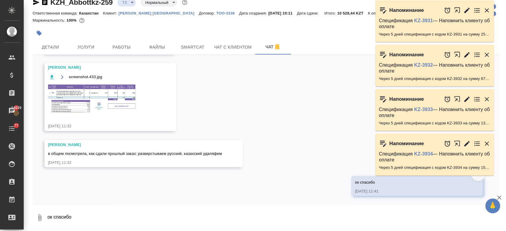
scroll to position [646, 0]
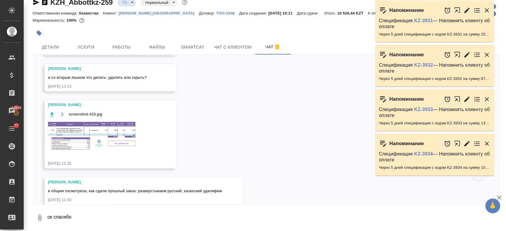
click at [104, 125] on img at bounding box center [92, 135] width 89 height 29
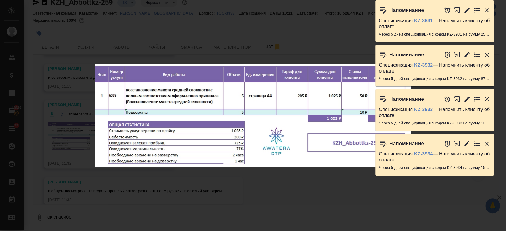
click at [497, 8] on div "Напоминание Спецификация KZ-3931 — Напомнить клиенту об оплате Через 5 дней спе…" at bounding box center [438, 22] width 125 height 45
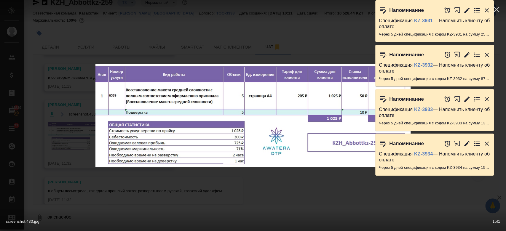
click at [498, 7] on div "Напоминание Спецификация KZ-3931 — Напомнить клиенту об оплате Через 5 дней спе…" at bounding box center [438, 22] width 125 height 45
click at [497, 8] on div "Напоминание Спецификация KZ-3931 — Напомнить клиенту об оплате Через 5 дней спе…" at bounding box center [438, 22] width 125 height 45
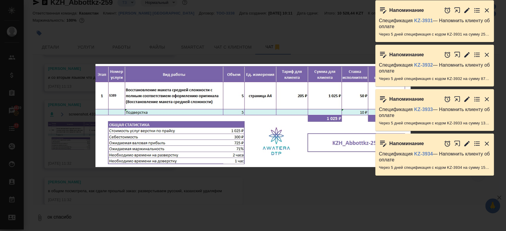
click at [486, 10] on icon "button" at bounding box center [487, 10] width 7 height 7
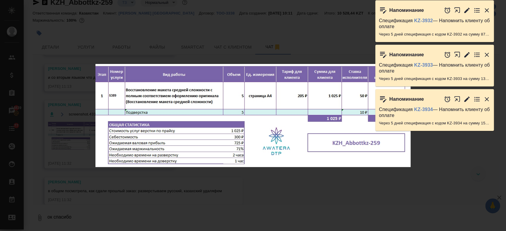
click at [486, 10] on icon "button" at bounding box center [487, 10] width 7 height 7
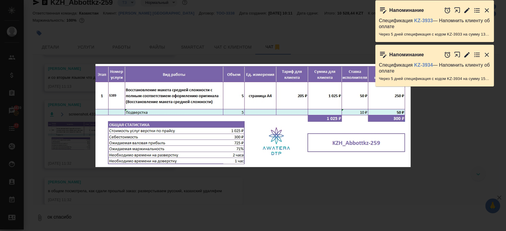
click at [486, 10] on icon "button" at bounding box center [487, 10] width 7 height 7
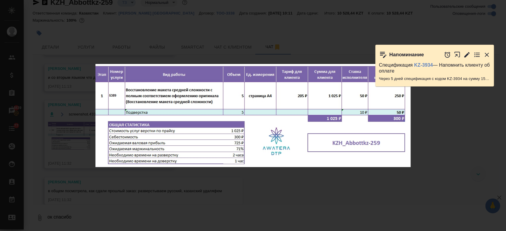
click at [486, 10] on div "Напоминание Спецификация KZ-3933 — Напомнить клиенту об оплате Через 5 дней спе…" at bounding box center [438, 26] width 125 height 43
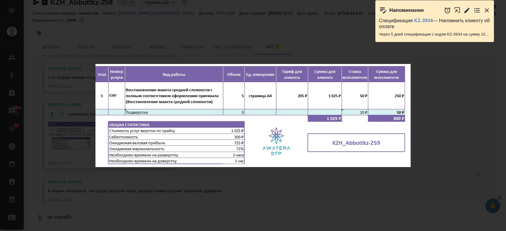
click at [486, 10] on icon "button" at bounding box center [487, 10] width 7 height 7
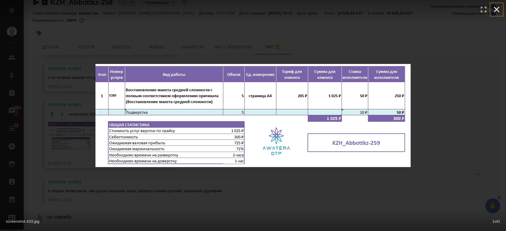
click at [496, 10] on icon "button" at bounding box center [497, 10] width 6 height 6
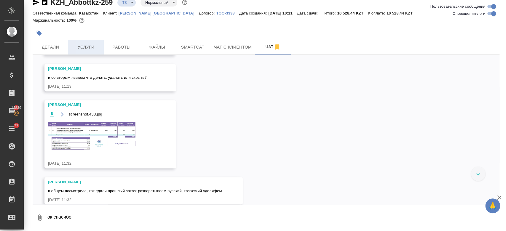
click at [81, 45] on span "Услуги" at bounding box center [86, 47] width 28 height 7
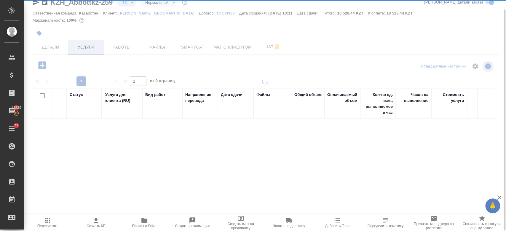
scroll to position [10, 0]
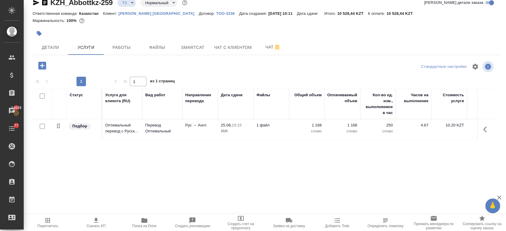
click at [102, 133] on td "Подбор" at bounding box center [85, 130] width 36 height 21
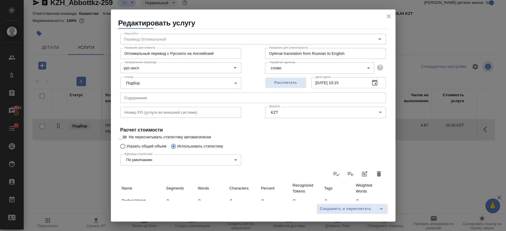
scroll to position [0, 0]
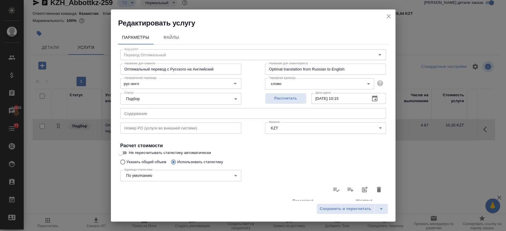
click at [390, 15] on icon "close" at bounding box center [388, 16] width 7 height 7
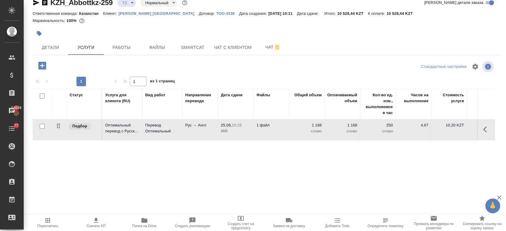
click at [44, 64] on icon "button" at bounding box center [42, 66] width 8 height 8
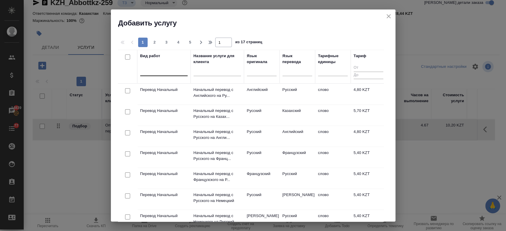
click at [168, 69] on div at bounding box center [163, 70] width 47 height 9
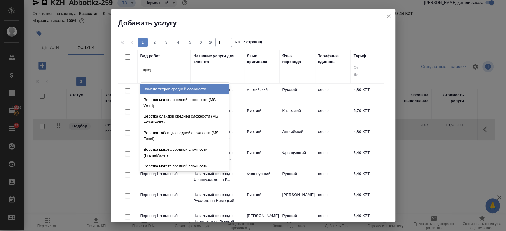
type input "средн"
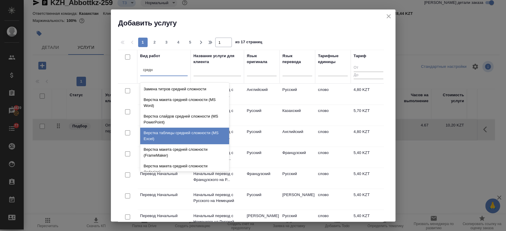
scroll to position [63, 0]
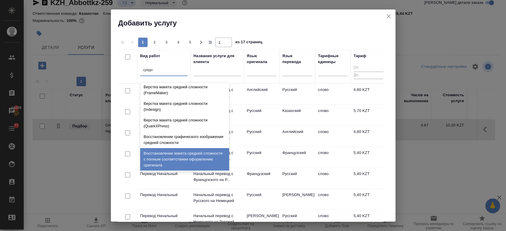
click at [184, 157] on div "Восстановление макета средней сложности с полным соответствием оформлению ориги…" at bounding box center [184, 159] width 89 height 23
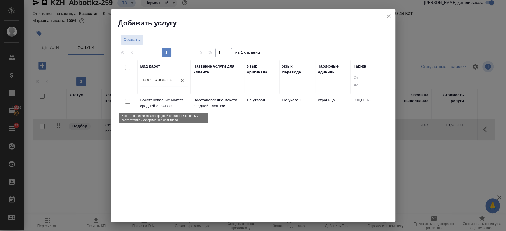
click at [171, 98] on p "Восстановление макета средней сложнос..." at bounding box center [163, 103] width 47 height 12
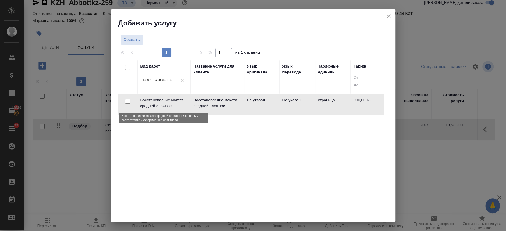
click at [171, 98] on p "Восстановление макета средней сложнос..." at bounding box center [163, 103] width 47 height 12
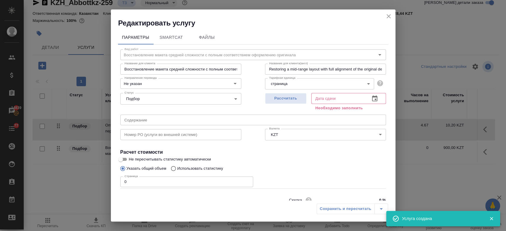
scroll to position [26, 0]
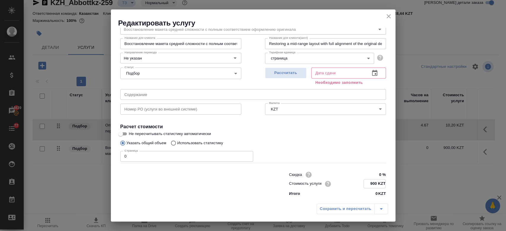
click at [372, 186] on input "900 KZT" at bounding box center [375, 184] width 22 height 9
type input "9 KZT"
type input "1725 KZT"
click at [179, 159] on input "0" at bounding box center [186, 156] width 133 height 11
type input "5"
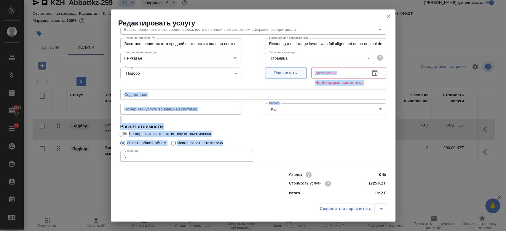
drag, startPoint x: 320, startPoint y: 140, endPoint x: 269, endPoint y: 74, distance: 83.4
click at [269, 74] on div "Вид работ Восстановление макета средней сложности с полным соответствием оформл…" at bounding box center [253, 108] width 271 height 179
click at [269, 74] on span "Рассчитать" at bounding box center [285, 73] width 35 height 7
type input "25.08.2025 12:12"
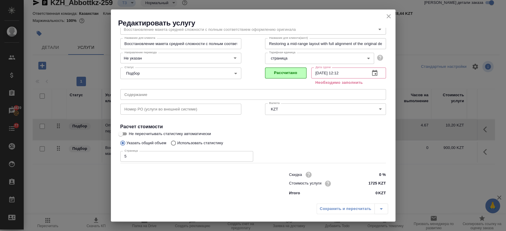
click at [304, 153] on div "Страница 5 Страница" at bounding box center [253, 156] width 266 height 14
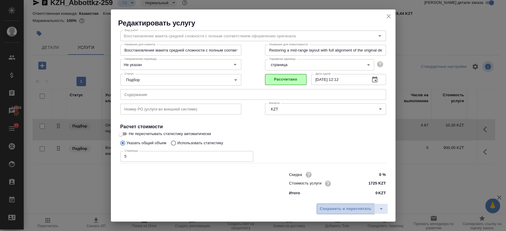
click at [328, 209] on span "Сохранить и пересчитать" at bounding box center [346, 209] width 52 height 7
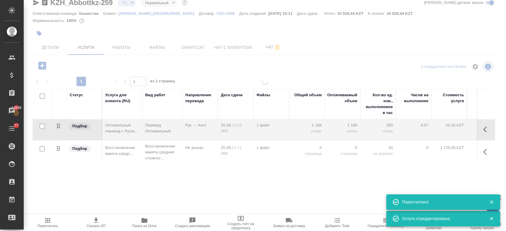
click at [177, 62] on div at bounding box center [265, 105] width 483 height 231
type input "new"
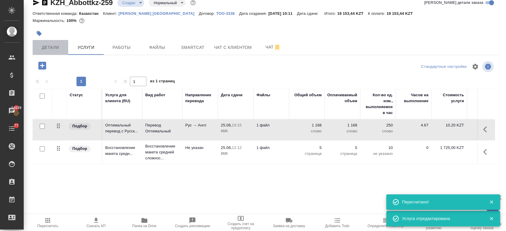
click at [49, 47] on span "Детали" at bounding box center [50, 47] width 28 height 7
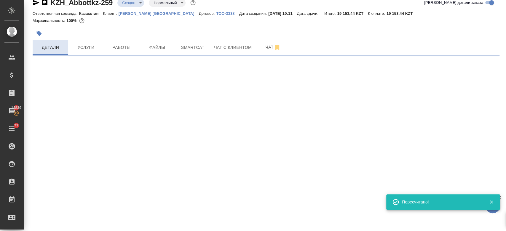
select select "RU"
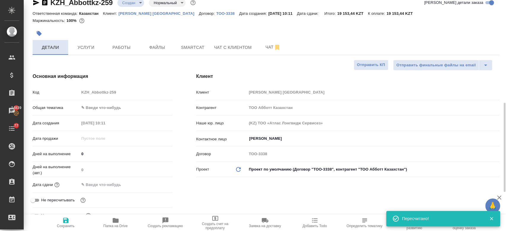
scroll to position [87, 0]
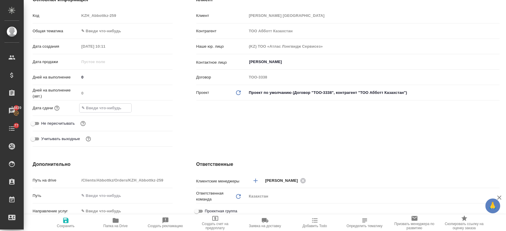
click at [103, 106] on input "text" at bounding box center [106, 108] width 52 height 9
click at [152, 108] on icon "button" at bounding box center [155, 107] width 7 height 7
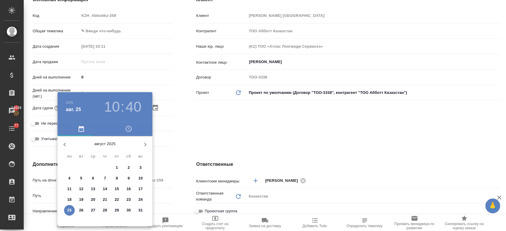
click at [83, 208] on p "26" at bounding box center [81, 211] width 4 height 6
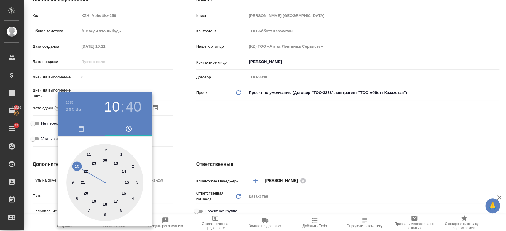
click at [86, 155] on div at bounding box center [104, 182] width 77 height 77
click at [106, 150] on div at bounding box center [104, 182] width 77 height 77
click at [236, 127] on div at bounding box center [253, 115] width 506 height 231
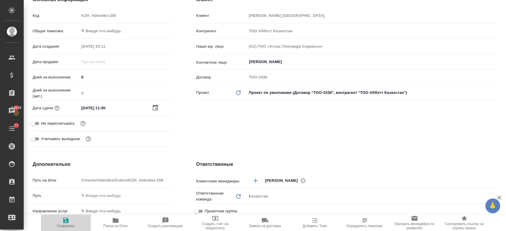
click at [70, 226] on span "Сохранить" at bounding box center [66, 226] width 18 height 4
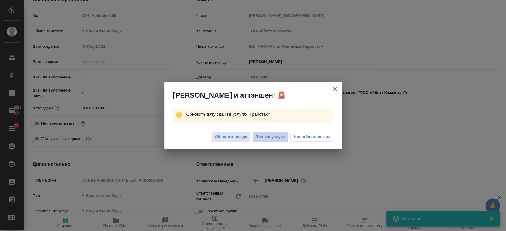
click at [271, 140] on span "Только услуги" at bounding box center [270, 137] width 29 height 7
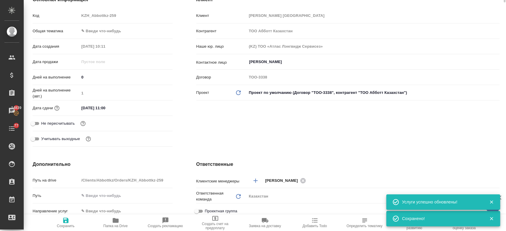
scroll to position [0, 0]
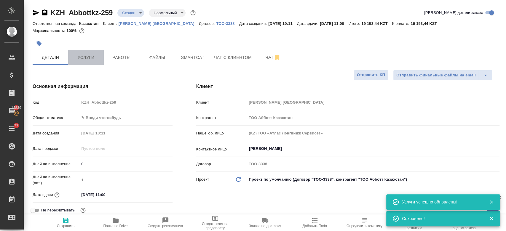
click at [84, 50] on button "Услуги" at bounding box center [86, 57] width 36 height 15
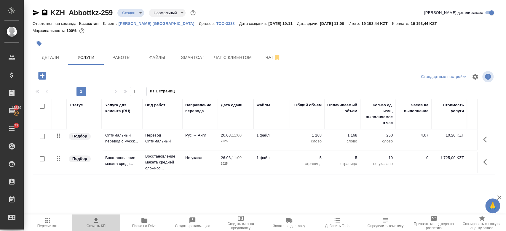
click at [97, 226] on span "Скачать КП" at bounding box center [96, 226] width 19 height 4
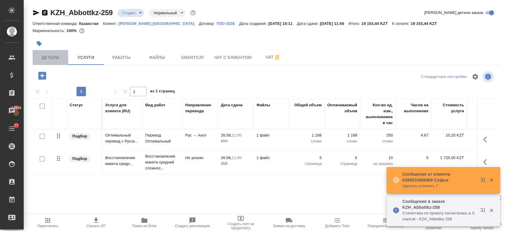
click at [49, 61] on span "Детали" at bounding box center [50, 57] width 28 height 7
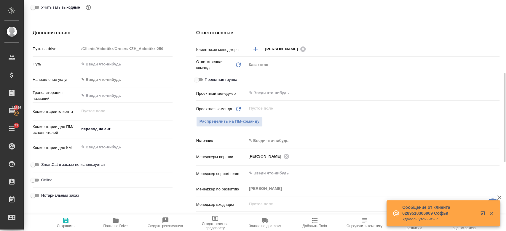
scroll to position [223, 0]
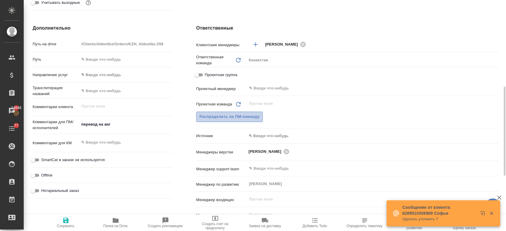
click at [226, 116] on span "Распределить на ПМ-команду" at bounding box center [230, 117] width 60 height 7
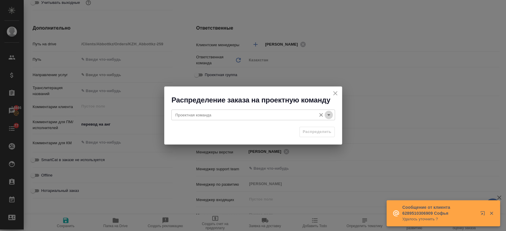
click at [329, 115] on icon "Open" at bounding box center [328, 115] width 7 height 7
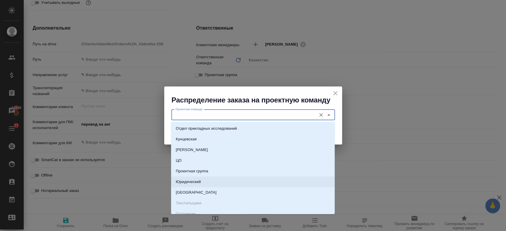
click at [235, 180] on li "Юридический" at bounding box center [253, 182] width 164 height 11
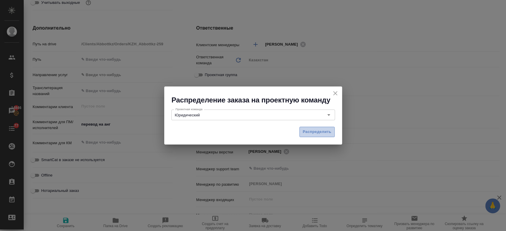
click at [312, 129] on span "Распределить" at bounding box center [317, 132] width 29 height 7
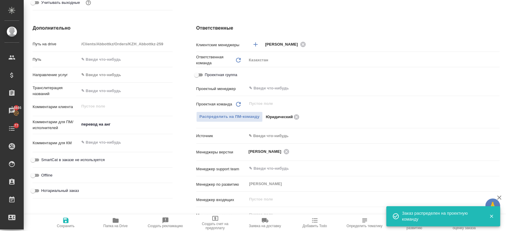
click at [65, 220] on icon "button" at bounding box center [65, 220] width 5 height 5
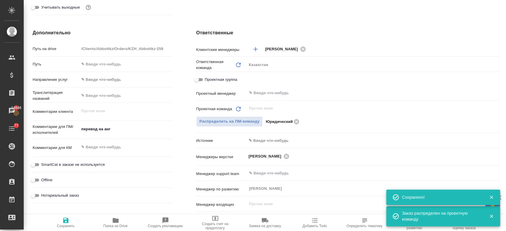
scroll to position [0, 0]
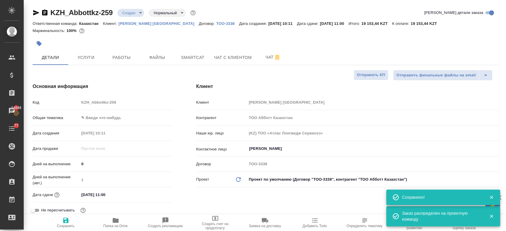
click at [123, 16] on body "🙏 .cls-1 fill:#fff; AWATERA Kosherbayeva Nazerke Клиенты Спецификации Заказы 14…" at bounding box center [253, 115] width 506 height 231
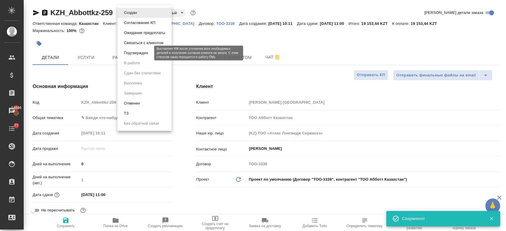
click at [145, 52] on button "Подтвержден" at bounding box center [136, 53] width 28 height 7
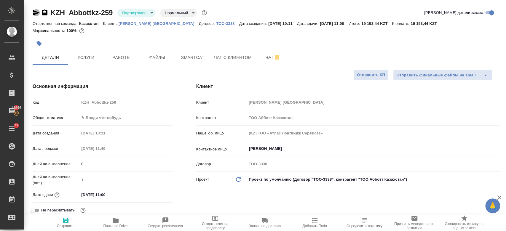
click at [36, 11] on icon "button" at bounding box center [36, 12] width 6 height 5
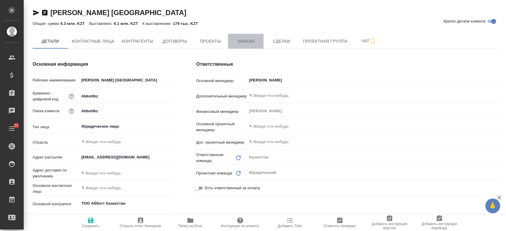
click at [238, 42] on span "Заказы" at bounding box center [246, 41] width 28 height 7
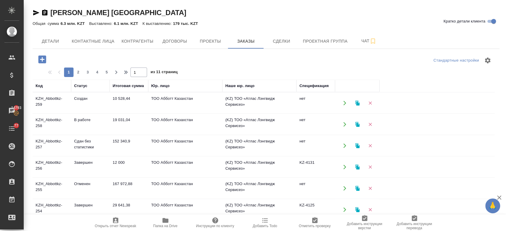
click at [50, 122] on td "KZH_Abbottkz-258" at bounding box center [52, 124] width 39 height 21
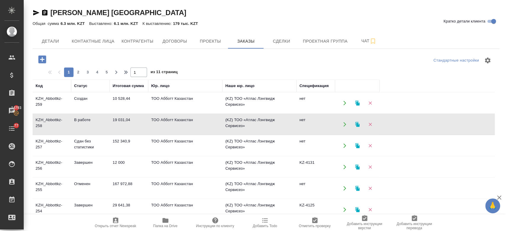
click at [50, 122] on td "KZH_Abbottkz-258" at bounding box center [52, 124] width 39 height 21
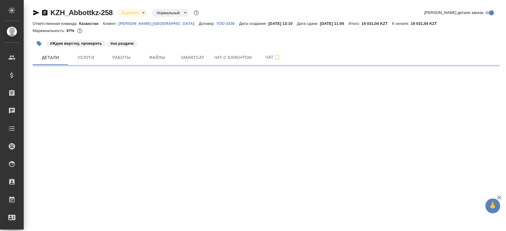
select select "RU"
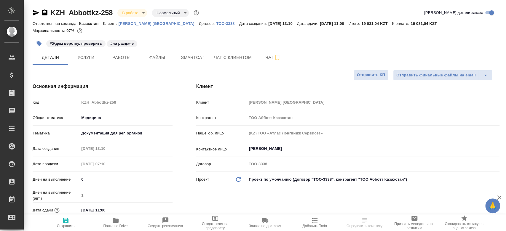
type textarea "x"
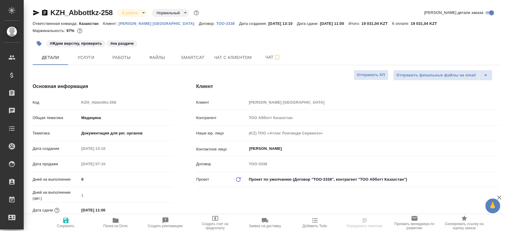
type textarea "x"
click at [166, 55] on span "Файлы" at bounding box center [157, 57] width 28 height 7
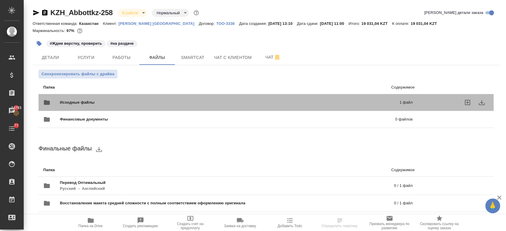
click at [140, 98] on div "Исходные файлы 1 файл" at bounding box center [228, 103] width 370 height 14
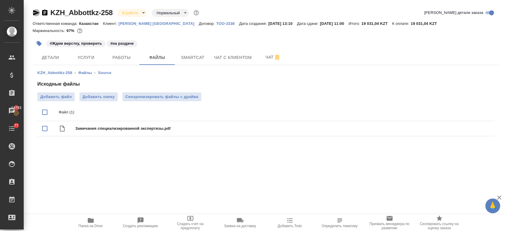
click at [34, 13] on icon "button" at bounding box center [36, 12] width 7 height 7
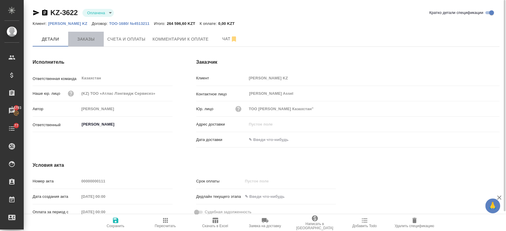
click at [81, 41] on span "Заказы" at bounding box center [86, 39] width 28 height 7
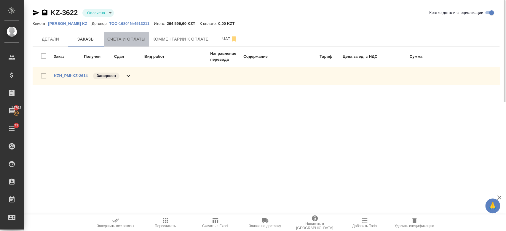
click at [133, 43] on button "Счета и оплаты" at bounding box center [126, 39] width 45 height 15
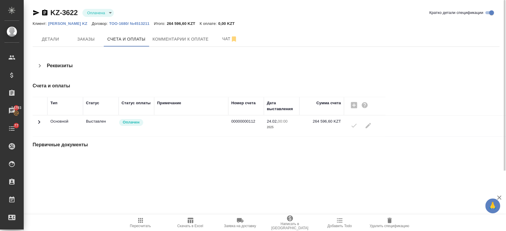
click at [43, 122] on td at bounding box center [40, 126] width 15 height 21
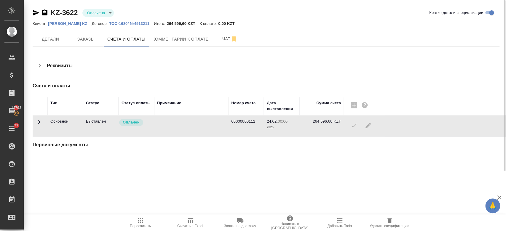
click at [39, 122] on icon at bounding box center [39, 122] width 2 height 4
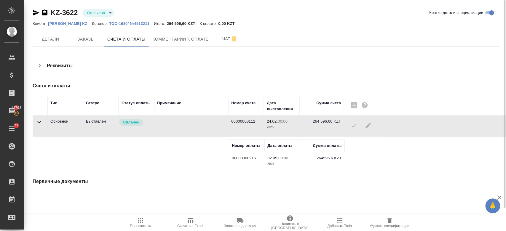
click at [145, 61] on div "Реквизиты" at bounding box center [193, 66] width 320 height 14
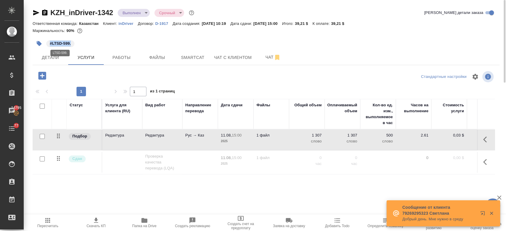
drag, startPoint x: 72, startPoint y: 42, endPoint x: 47, endPoint y: 42, distance: 24.9
click at [47, 42] on span "#LTSD-599." at bounding box center [60, 44] width 28 height 6
click at [131, 142] on td "Редактура" at bounding box center [122, 140] width 40 height 21
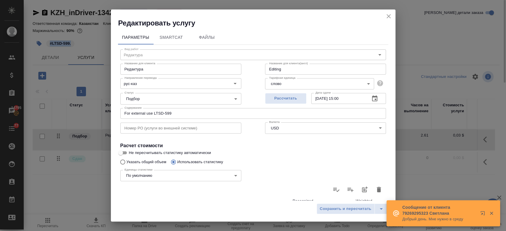
click at [131, 142] on div "Вид работ Редактура Вид работ Название для клиента Редактура Название для клиен…" at bounding box center [253, 208] width 271 height 327
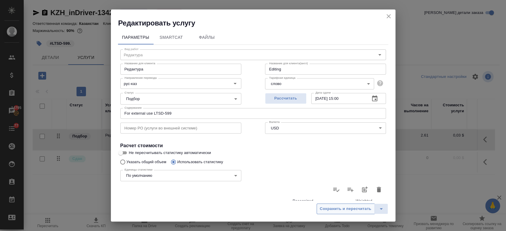
click at [327, 210] on span "Сохранить и пересчитать" at bounding box center [346, 209] width 52 height 7
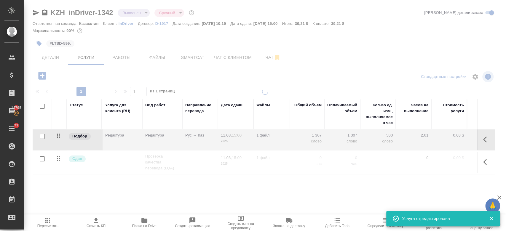
click at [58, 60] on body "🙏 .cls-1 fill:#fff; AWATERA Kosherbayeva Nazerke Клиенты Спецификации Заказы 14…" at bounding box center [253, 115] width 506 height 231
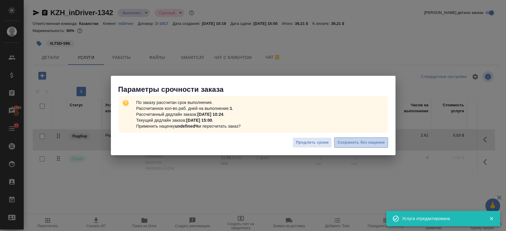
click at [345, 147] on button "Сохранить без наценки" at bounding box center [361, 143] width 54 height 10
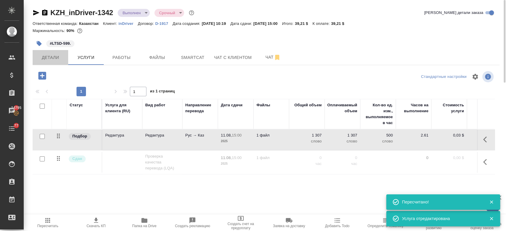
click at [47, 55] on span "Детали" at bounding box center [50, 57] width 28 height 7
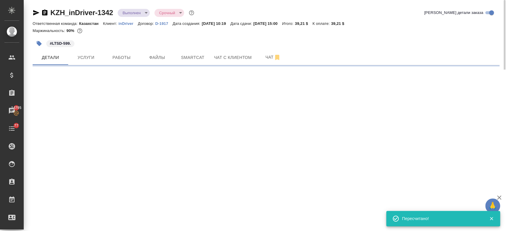
select select "RU"
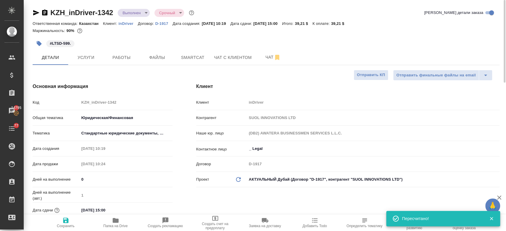
type textarea "x"
type input "Муталимов Марк"
type input "Сеитов Павел"
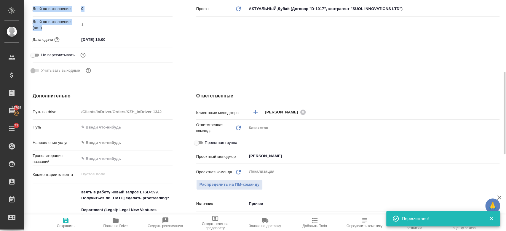
scroll to position [191, 0]
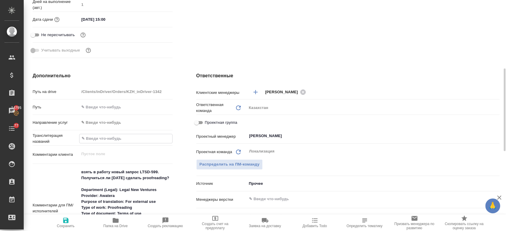
click at [160, 135] on input "text" at bounding box center [126, 138] width 93 height 9
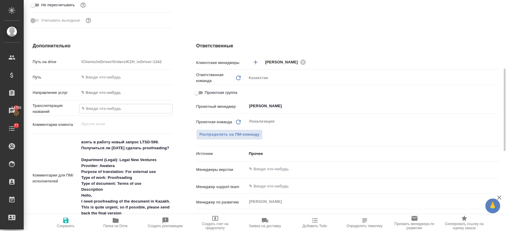
scroll to position [222, 0]
type textarea "x"
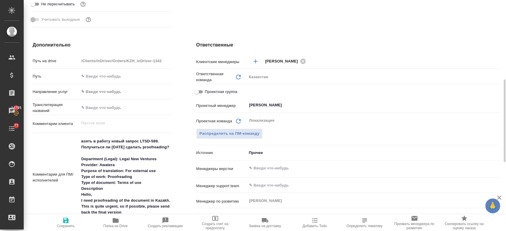
type textarea "x"
click at [172, 23] on div "Учитывать выходные" at bounding box center [103, 19] width 140 height 10
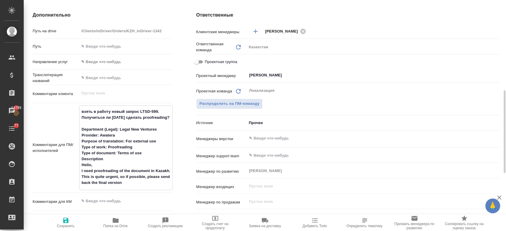
drag, startPoint x: 134, startPoint y: 147, endPoint x: 107, endPoint y: 148, distance: 27.6
click at [107, 148] on textarea "взять в работу новый запрос LTSD-599. Получиться ли сегодня сделать proofreadin…" at bounding box center [126, 147] width 93 height 81
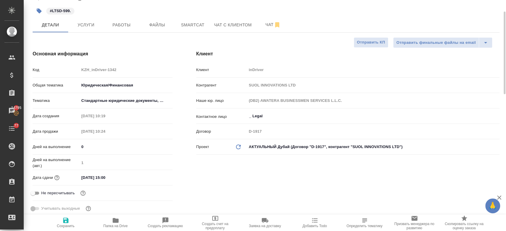
scroll to position [32, 0]
type textarea "x"
click at [116, 49] on div "Основная информация Код KZH_inDriver-1342 Общая тематика Юридическая/Финансовая…" at bounding box center [103, 135] width 164 height 192
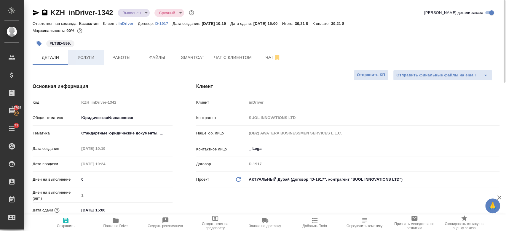
click at [96, 58] on span "Услуги" at bounding box center [86, 57] width 28 height 7
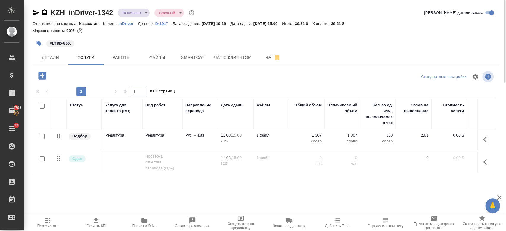
click at [124, 142] on td "Редактура" at bounding box center [122, 140] width 40 height 21
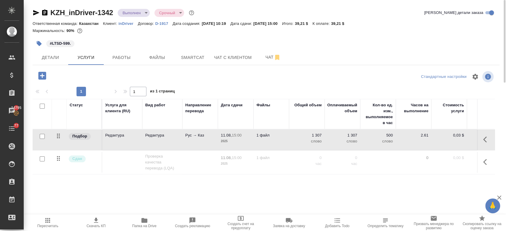
click at [124, 142] on td "Редактура" at bounding box center [122, 140] width 40 height 21
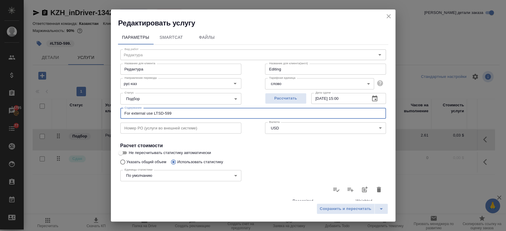
click at [154, 113] on input "For external use LTSD-599" at bounding box center [253, 113] width 266 height 11
paste input "Proofreading"
type input "For external use ( Proofreading) LTSD-599"
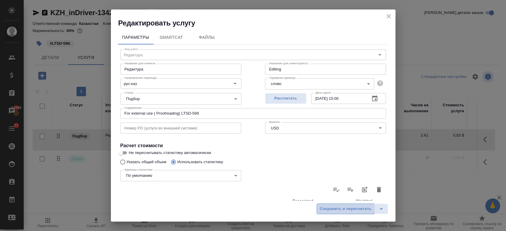
click at [335, 210] on span "Сохранить и пересчитать" at bounding box center [346, 209] width 52 height 7
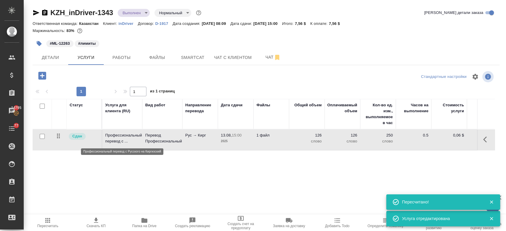
click at [124, 141] on p "Профессиональный перевод с ..." at bounding box center [122, 139] width 34 height 12
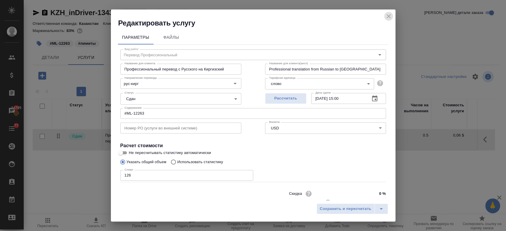
click at [392, 13] on icon "close" at bounding box center [388, 16] width 7 height 7
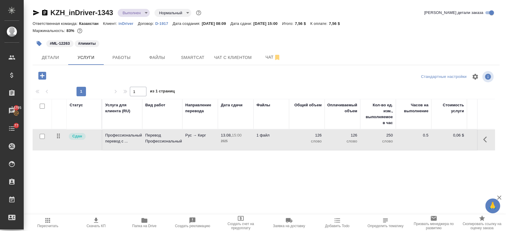
click at [269, 48] on div "#ML-12263 #лимиты" at bounding box center [188, 43] width 311 height 13
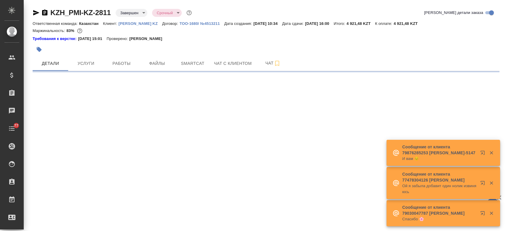
click at [137, 23] on p "[PERSON_NAME] KZ" at bounding box center [141, 23] width 44 height 4
select select "RU"
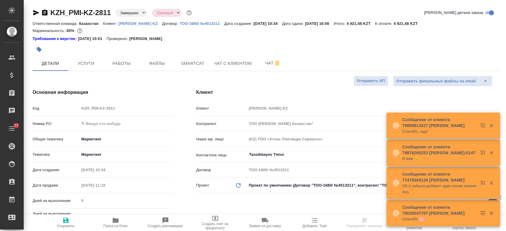
type textarea "x"
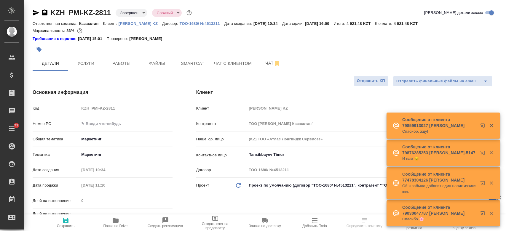
type textarea "x"
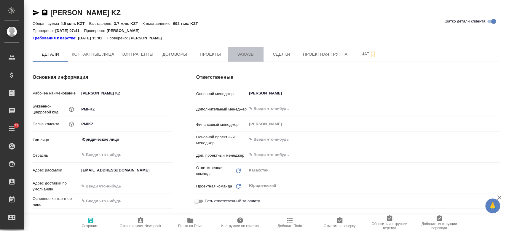
click at [249, 56] on span "Заказы" at bounding box center [246, 54] width 28 height 7
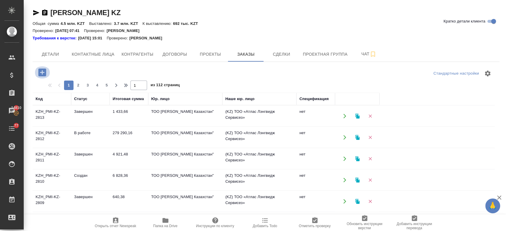
click at [42, 70] on icon "button" at bounding box center [42, 73] width 8 height 8
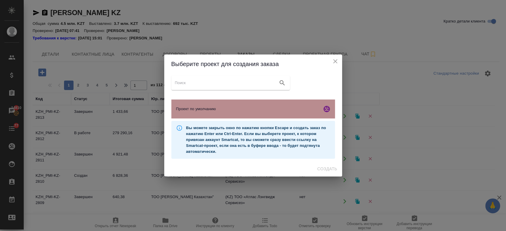
click at [214, 109] on span "Проект по умолчанию" at bounding box center [248, 109] width 144 height 6
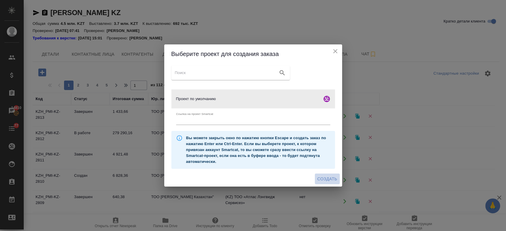
click at [323, 184] on button "Создать" at bounding box center [327, 179] width 25 height 11
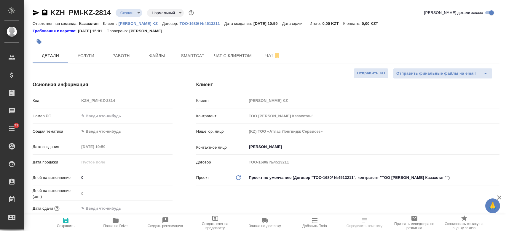
select select "RU"
click at [159, 60] on button "Файлы" at bounding box center [157, 55] width 36 height 15
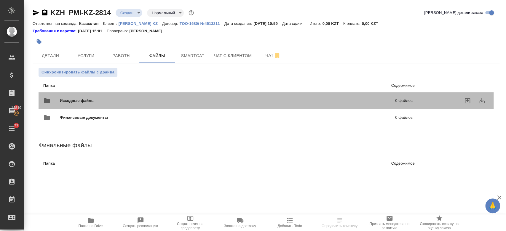
click at [101, 95] on div "Исходные файлы 0 файлов" at bounding box center [228, 101] width 370 height 14
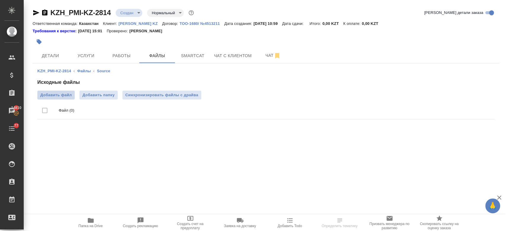
click at [66, 93] on span "Добавить файл" at bounding box center [55, 95] width 31 height 6
click at [0, 0] on input "Добавить файл" at bounding box center [0, 0] width 0 height 0
click at [49, 52] on span "Детали" at bounding box center [50, 55] width 28 height 7
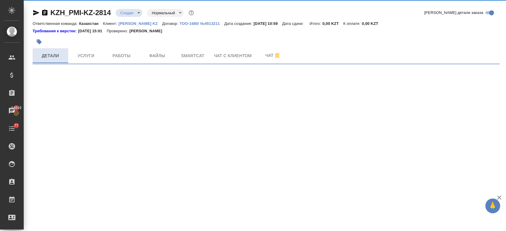
select select "RU"
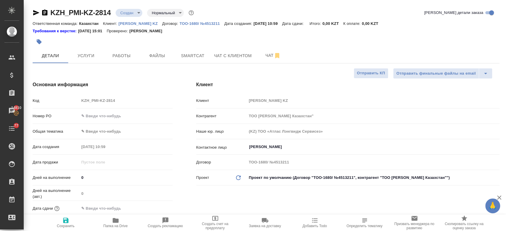
type textarea "x"
click at [97, 116] on input "text" at bounding box center [126, 116] width 93 height 9
type input "о"
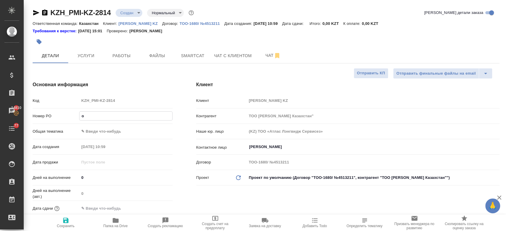
type textarea "x"
type input "ол"
type textarea "x"
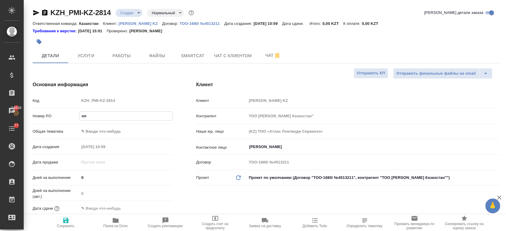
type textarea "x"
type input "оли"
type textarea "x"
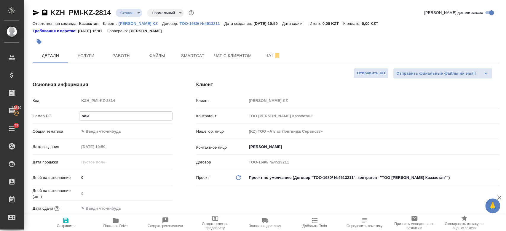
type textarea "x"
type input "олимп"
type textarea "x"
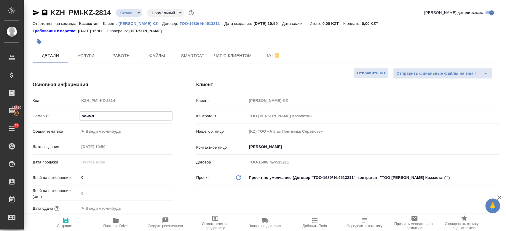
type input "олимп"
click at [66, 223] on icon "button" at bounding box center [65, 220] width 5 height 5
type textarea "x"
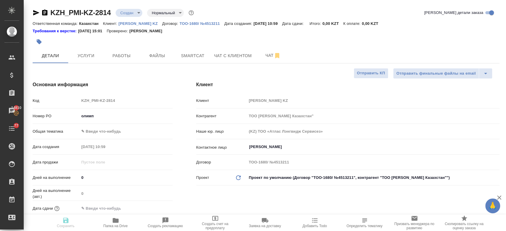
type textarea "x"
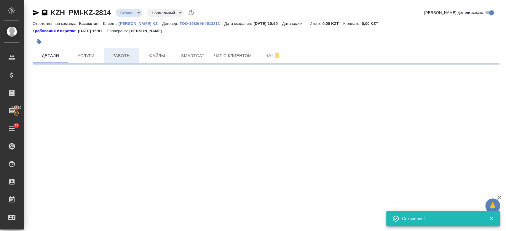
select select "RU"
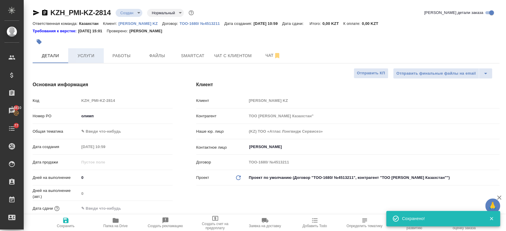
type textarea "x"
click at [89, 59] on span "Услуги" at bounding box center [86, 55] width 28 height 7
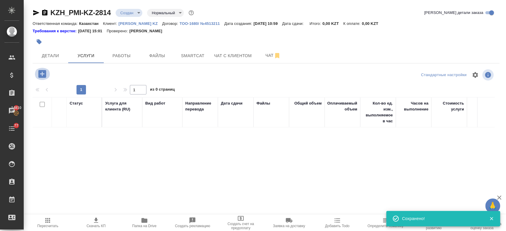
click at [45, 76] on icon "button" at bounding box center [42, 74] width 8 height 8
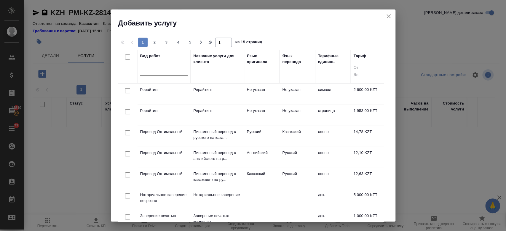
click at [169, 70] on div at bounding box center [163, 70] width 47 height 9
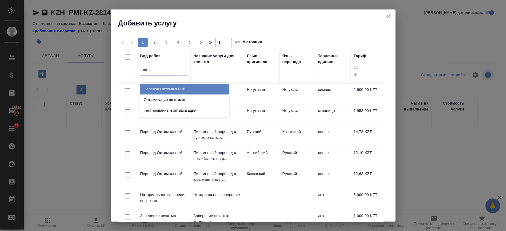
type input "оптим"
click at [179, 90] on div "Перевод Оптимальный" at bounding box center [184, 89] width 89 height 11
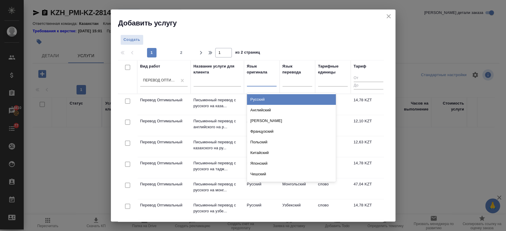
click at [253, 81] on div at bounding box center [262, 80] width 30 height 9
type input "рус"
click at [255, 97] on div "Русский" at bounding box center [291, 99] width 89 height 11
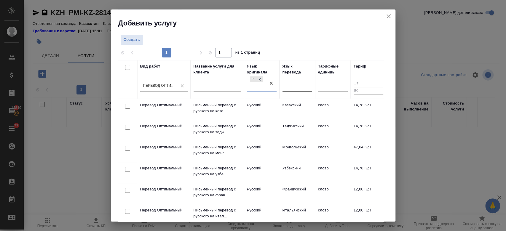
click at [299, 85] on div at bounding box center [298, 86] width 30 height 9
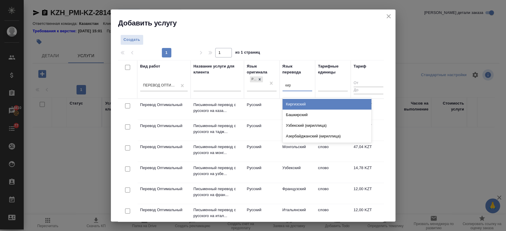
type input "кирг"
click at [298, 106] on div "Киргизский" at bounding box center [327, 104] width 89 height 11
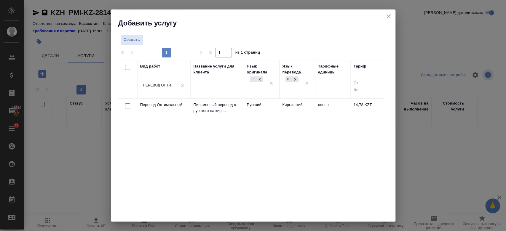
click at [266, 109] on td "Русский" at bounding box center [262, 109] width 36 height 21
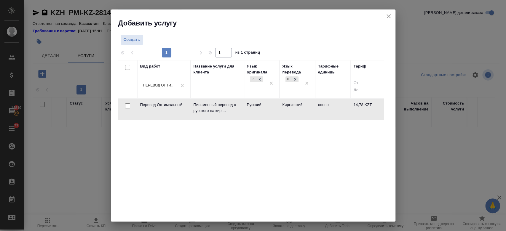
click at [266, 109] on td "Русский" at bounding box center [262, 109] width 36 height 21
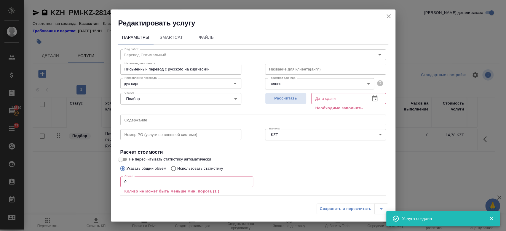
scroll to position [33, 0]
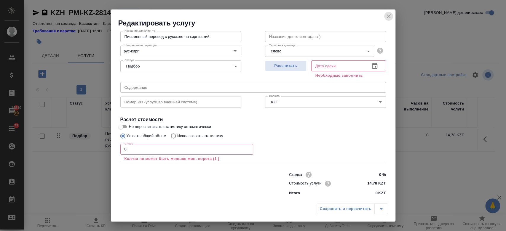
click at [389, 19] on icon "close" at bounding box center [388, 16] width 7 height 7
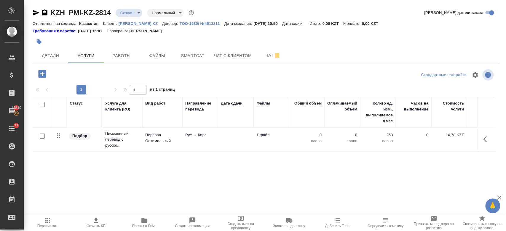
click at [41, 136] on input "checkbox" at bounding box center [42, 136] width 5 height 5
checkbox input "true"
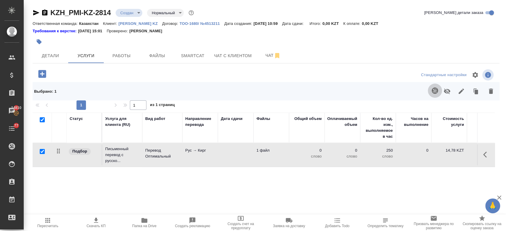
click at [432, 91] on icon "button" at bounding box center [435, 91] width 6 height 6
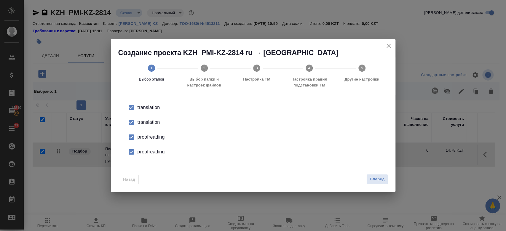
click at [141, 124] on div "translation" at bounding box center [260, 122] width 244 height 7
click at [147, 137] on div "proofreading" at bounding box center [260, 137] width 244 height 7
click at [156, 155] on div "proofreading" at bounding box center [260, 152] width 244 height 7
click at [377, 178] on span "Вперед" at bounding box center [377, 179] width 15 height 7
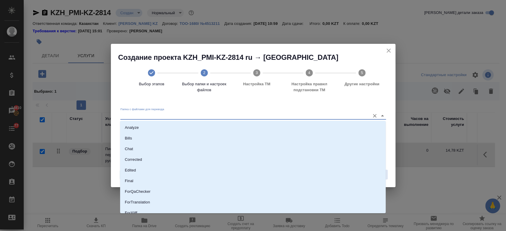
click at [220, 118] on input "Папка с файлами для перевода" at bounding box center [243, 115] width 247 height 7
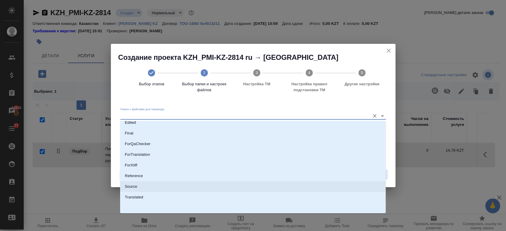
click at [171, 190] on li "Source" at bounding box center [253, 187] width 266 height 11
type input "Source"
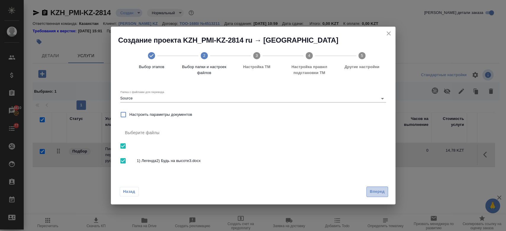
click at [380, 192] on span "Вперед" at bounding box center [377, 192] width 15 height 7
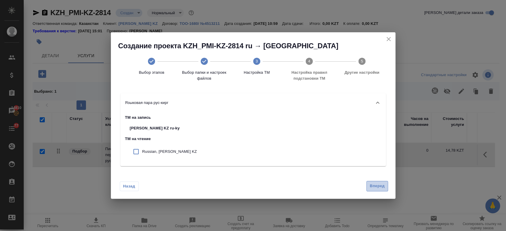
click at [378, 183] on span "Вперед" at bounding box center [377, 186] width 15 height 7
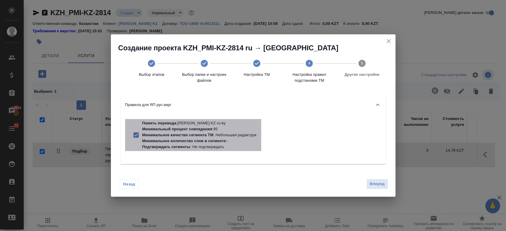
click at [221, 128] on p "Минимальный процент совпадения : 95" at bounding box center [199, 129] width 114 height 6
checkbox input "false"
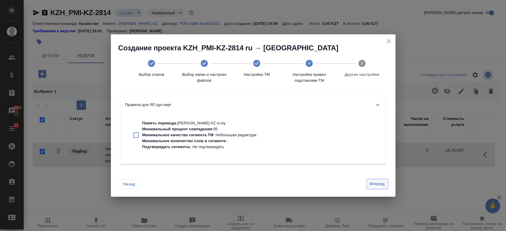
click at [376, 186] on span "Вперед" at bounding box center [377, 184] width 15 height 7
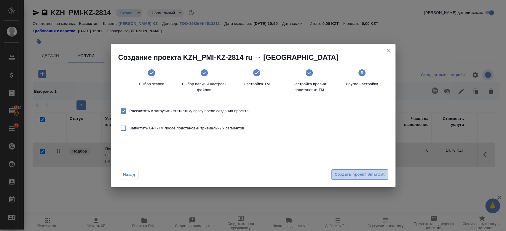
click at [348, 176] on span "Создать проект Smartcat" at bounding box center [360, 174] width 50 height 7
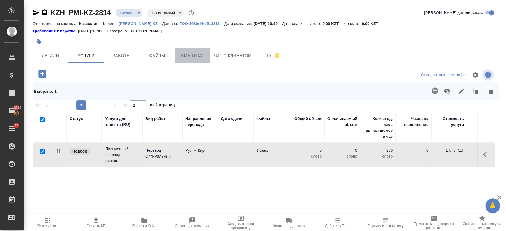
click at [191, 56] on span "Smartcat" at bounding box center [193, 55] width 28 height 7
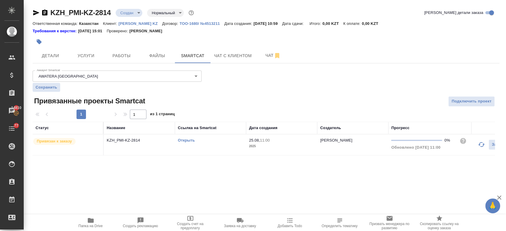
click at [186, 139] on link "Открыть" at bounding box center [186, 140] width 17 height 4
click at [90, 56] on span "Услуги" at bounding box center [86, 55] width 28 height 7
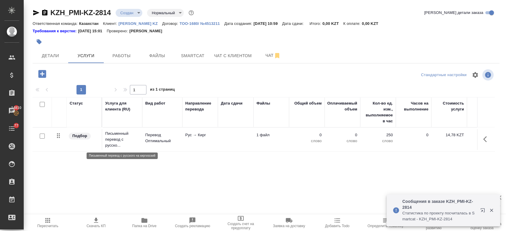
click at [131, 141] on p "Письменный перевод с русско..." at bounding box center [122, 140] width 34 height 18
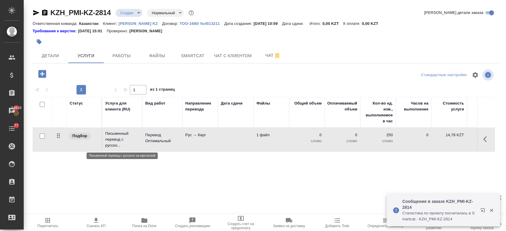
click at [131, 141] on p "Письменный перевод с русско..." at bounding box center [122, 140] width 34 height 18
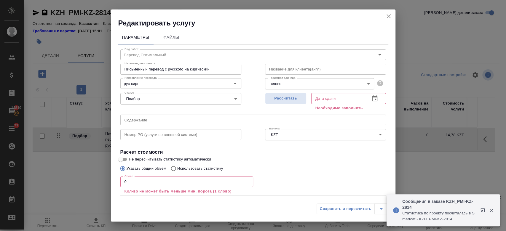
scroll to position [33, 0]
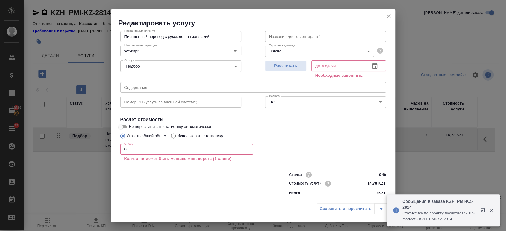
click at [142, 153] on input "0" at bounding box center [186, 149] width 133 height 11
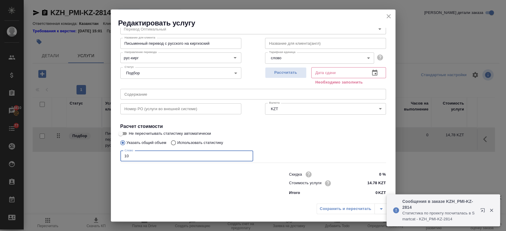
scroll to position [26, 0]
type input "10"
click at [124, 134] on input "Не пересчитывать статистику автоматически" at bounding box center [120, 134] width 21 height 7
checkbox input "true"
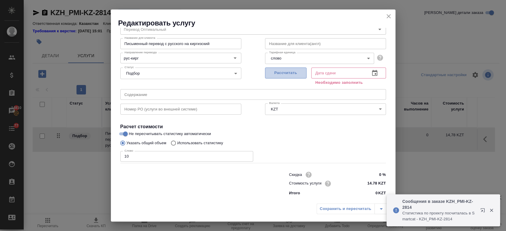
click at [284, 75] on span "Рассчитать" at bounding box center [285, 73] width 35 height 7
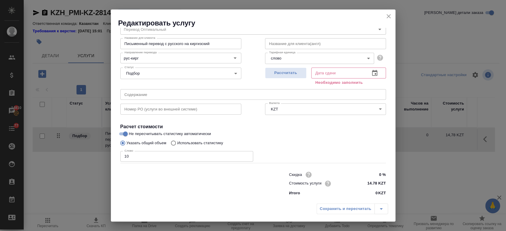
type input "25.08.2025 11:03"
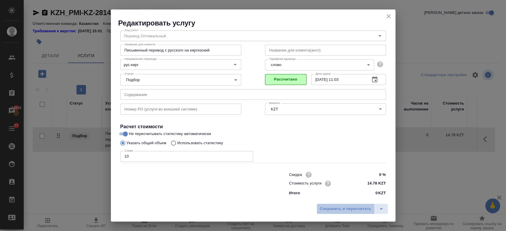
click at [330, 210] on span "Сохранить и пересчитать" at bounding box center [346, 209] width 52 height 7
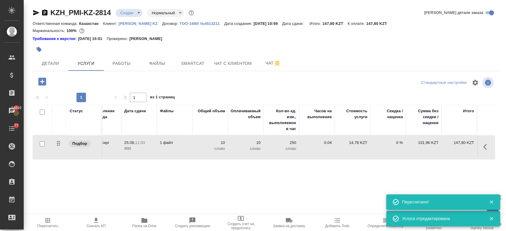
scroll to position [0, 0]
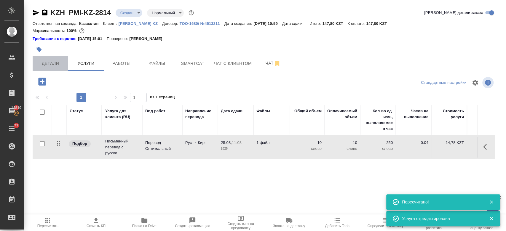
click at [52, 64] on span "Детали" at bounding box center [50, 63] width 28 height 7
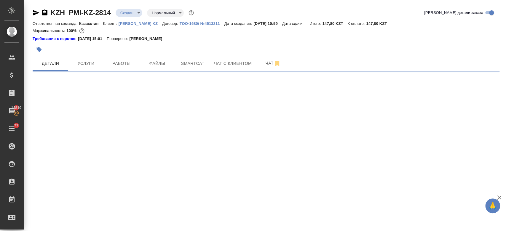
select select "RU"
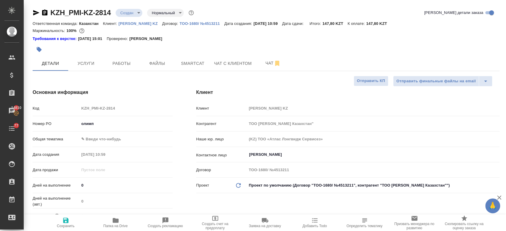
type textarea "x"
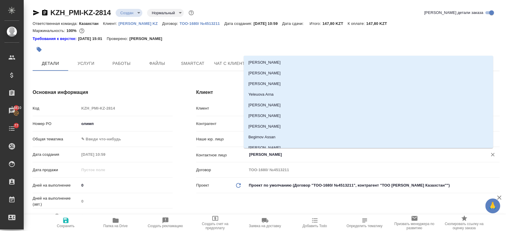
click at [274, 152] on input "Kim Darya" at bounding box center [364, 154] width 230 height 7
type textarea "x"
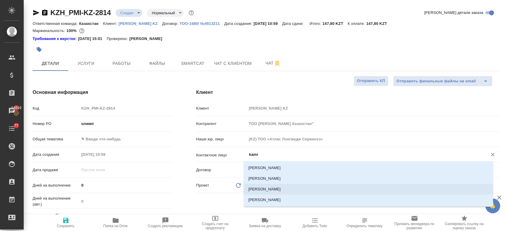
click at [271, 190] on li "Kanat Kamilya" at bounding box center [368, 189] width 249 height 11
type input "Kanat Kamilya"
type textarea "x"
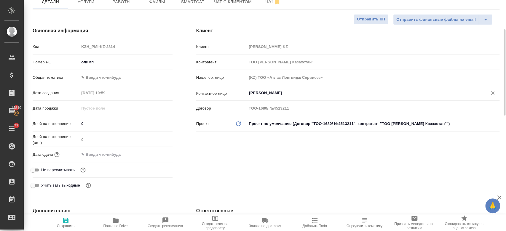
scroll to position [67, 0]
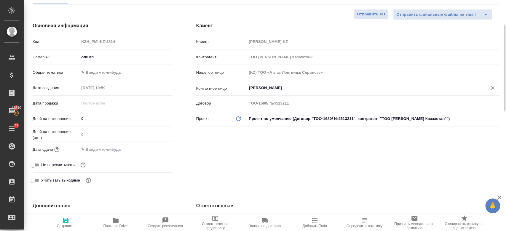
type input "Kanat Kamilya"
click at [94, 149] on input "text" at bounding box center [106, 149] width 52 height 9
click at [154, 148] on icon "button" at bounding box center [155, 149] width 7 height 7
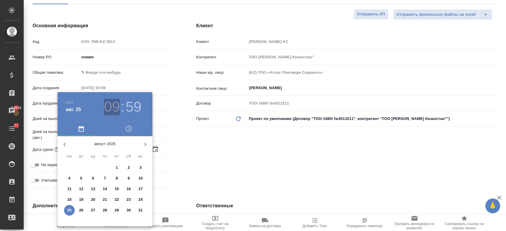
click at [112, 111] on h3 "09" at bounding box center [112, 107] width 16 height 17
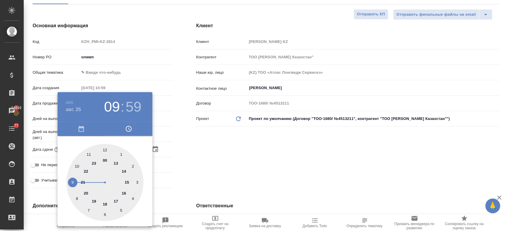
click at [116, 161] on div at bounding box center [104, 182] width 77 height 77
type input "25.08.2025 13:59"
type textarea "x"
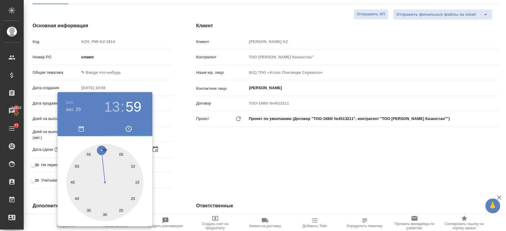
click at [103, 149] on div at bounding box center [104, 182] width 77 height 77
type textarea "x"
click at [206, 174] on div at bounding box center [253, 115] width 506 height 231
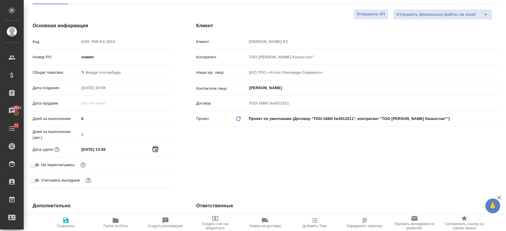
click at [153, 147] on icon "button" at bounding box center [155, 149] width 5 height 6
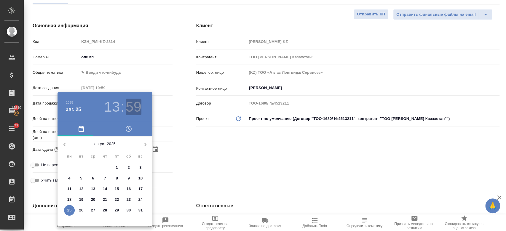
click at [130, 103] on h3 "59" at bounding box center [134, 107] width 16 height 17
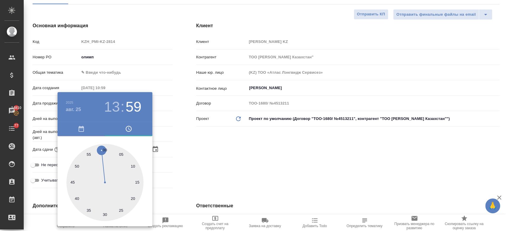
click at [104, 150] on div at bounding box center [104, 182] width 77 height 77
type input "25.08.2025 13:00"
type textarea "x"
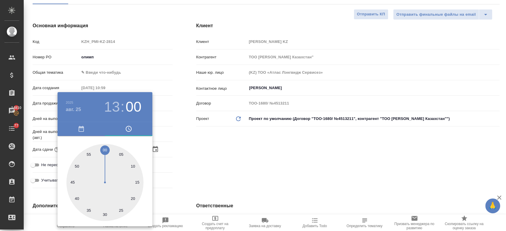
click at [189, 157] on div at bounding box center [253, 115] width 506 height 231
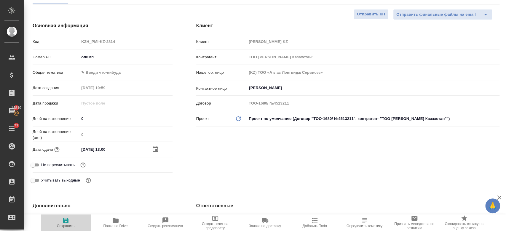
click at [64, 224] on span "Сохранить" at bounding box center [66, 226] width 18 height 4
type textarea "x"
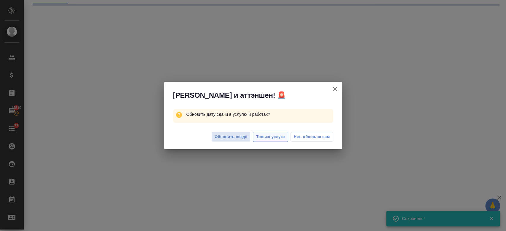
select select "RU"
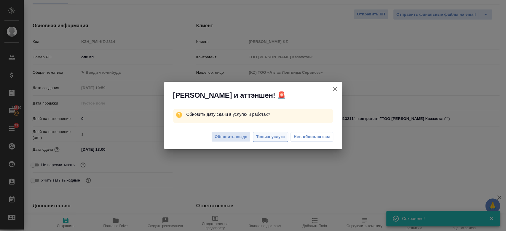
type textarea "x"
click at [273, 139] on span "Только услуги" at bounding box center [270, 137] width 29 height 7
type textarea "x"
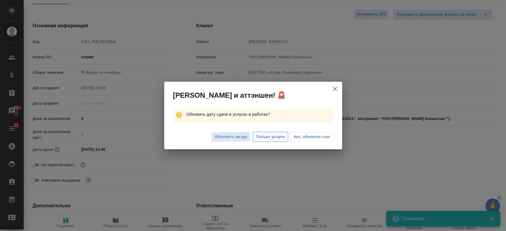
type textarea "x"
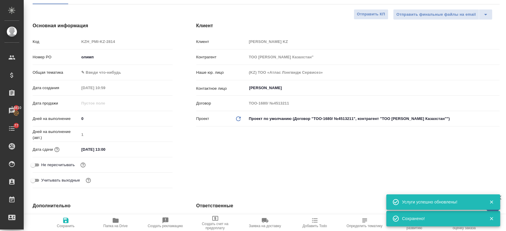
scroll to position [0, 0]
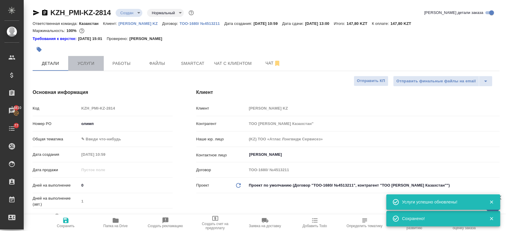
click at [91, 68] on button "Услуги" at bounding box center [86, 63] width 36 height 15
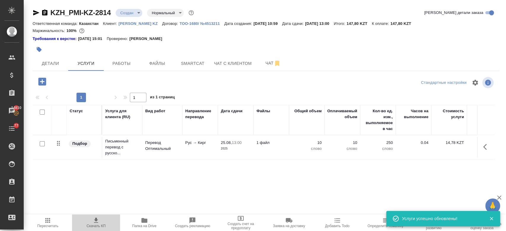
click at [97, 220] on icon "button" at bounding box center [96, 220] width 4 height 5
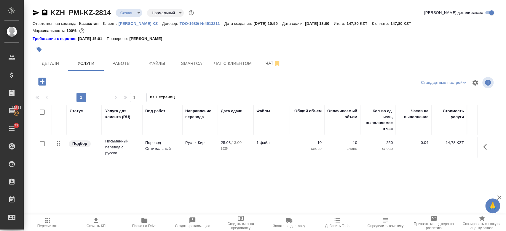
click at [132, 51] on div at bounding box center [188, 49] width 311 height 13
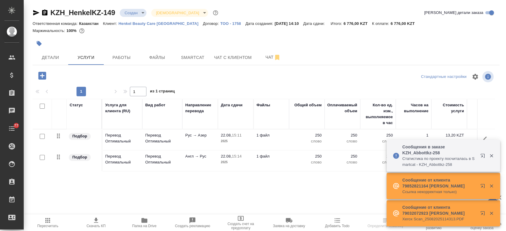
click at [84, 67] on div "KZH_HenkelKZ-149 Создан new Святая троица holyTrinity Кратко детали заказа Отве…" at bounding box center [266, 121] width 474 height 242
click at [41, 56] on span "Детали" at bounding box center [50, 57] width 28 height 7
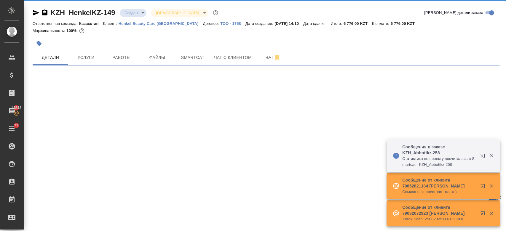
click at [98, 42] on div at bounding box center [188, 43] width 311 height 13
select select "RU"
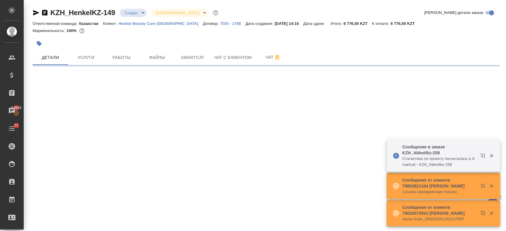
select select "RU"
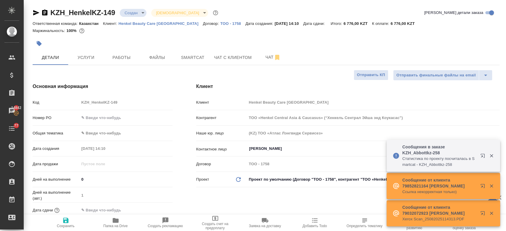
type textarea "x"
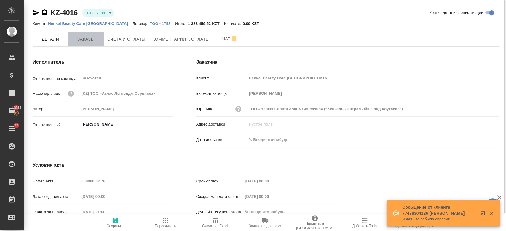
click at [88, 37] on span "Заказы" at bounding box center [86, 39] width 28 height 7
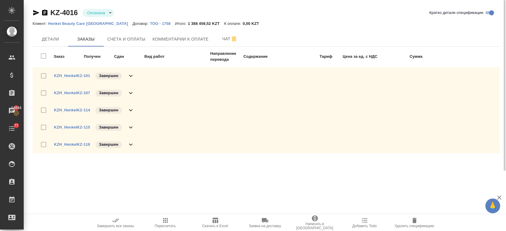
click at [138, 7] on div "KZ-4016 Оплачена payed Кратко детали спецификации Клиент: Henkel Beauty Care Ka…" at bounding box center [266, 85] width 474 height 171
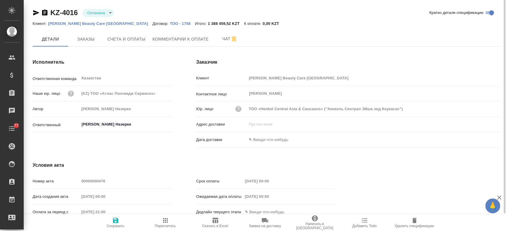
click at [97, 25] on p "[PERSON_NAME] Beauty Care [GEOGRAPHIC_DATA]" at bounding box center [100, 23] width 104 height 4
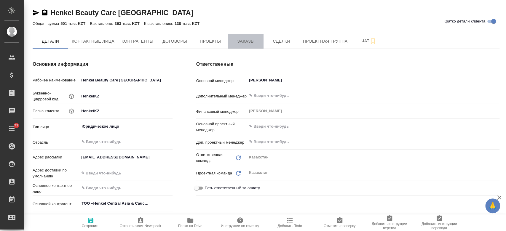
click at [244, 48] on button "Заказы" at bounding box center [246, 41] width 36 height 15
type textarea "x"
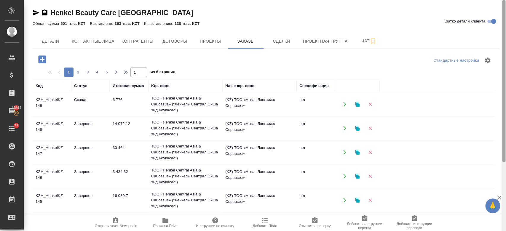
drag, startPoint x: 505, startPoint y: 128, endPoint x: 505, endPoint y: -14, distance: 142.4
click at [505, 0] on html "🙏 .cls-1 fill:#fff; AWATERA Kosherbayeva Nazerke Клиенты Спецификации Заказы 14…" at bounding box center [253, 115] width 506 height 231
click at [81, 70] on span "2" at bounding box center [78, 72] width 9 height 6
type input "2"
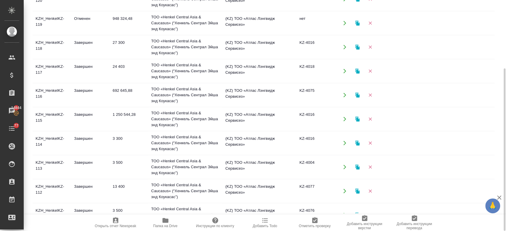
scroll to position [128, 0]
click at [85, 98] on td "Завершен" at bounding box center [90, 95] width 39 height 21
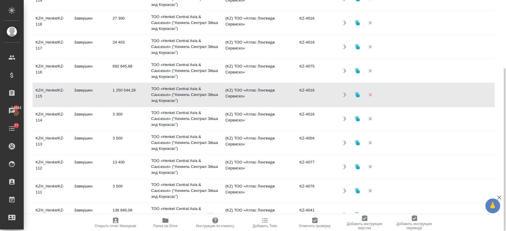
click at [85, 98] on td "Завершен" at bounding box center [90, 95] width 39 height 21
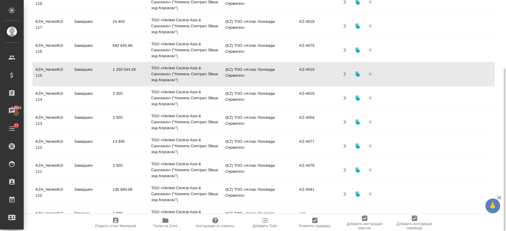
scroll to position [150, 0]
click at [53, 79] on td "KZH_HenkelKZ-115" at bounding box center [52, 73] width 39 height 21
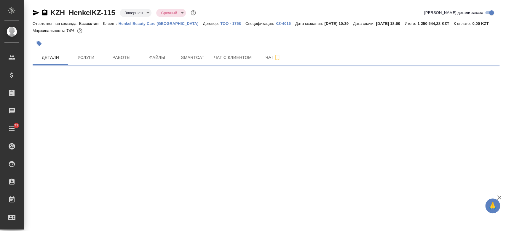
select select "RU"
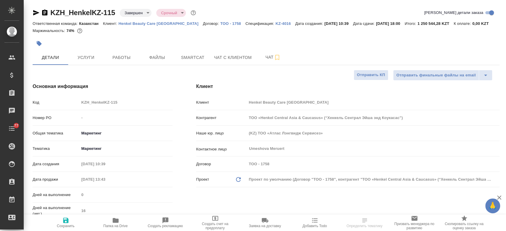
type textarea "x"
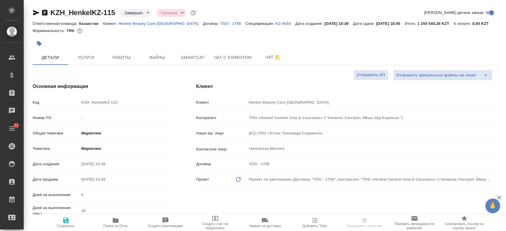
type textarea "x"
click at [276, 24] on p "KZ-4016" at bounding box center [286, 23] width 20 height 4
type textarea "x"
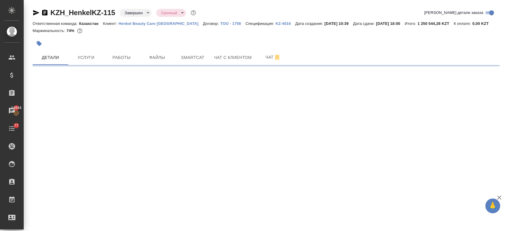
select select "RU"
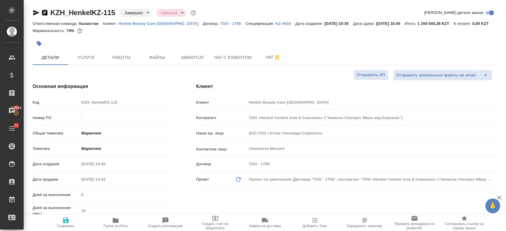
type textarea "x"
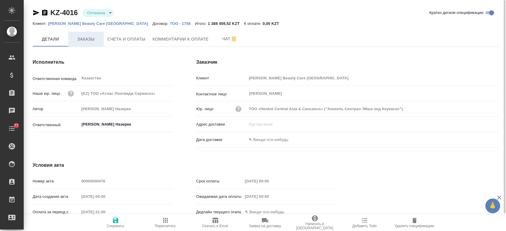
click at [83, 34] on button "Заказы" at bounding box center [86, 39] width 36 height 15
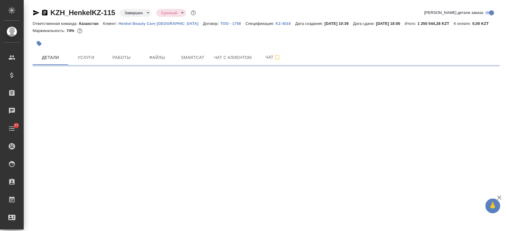
select select "RU"
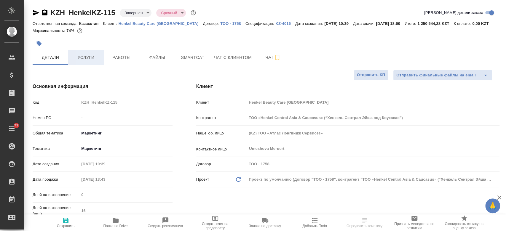
type textarea "x"
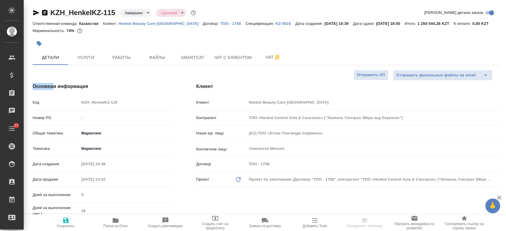
type textarea "x"
drag, startPoint x: 0, startPoint y: 0, endPoint x: 87, endPoint y: 61, distance: 106.2
click at [87, 61] on span "Услуги" at bounding box center [86, 57] width 28 height 7
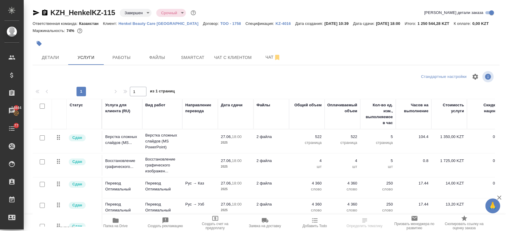
click at [276, 23] on p "KZ-4016" at bounding box center [286, 23] width 20 height 4
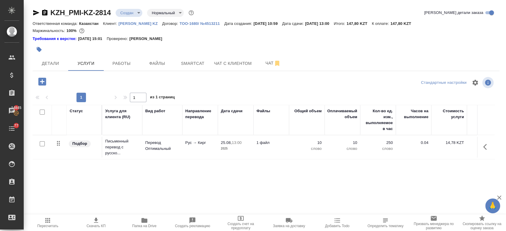
click at [217, 45] on div at bounding box center [188, 49] width 311 height 13
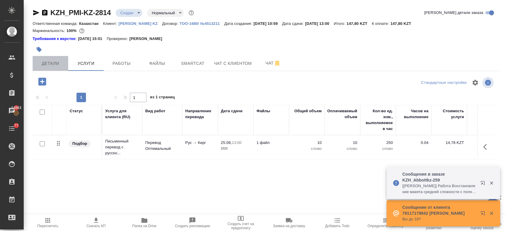
click at [54, 65] on span "Детали" at bounding box center [50, 63] width 28 height 7
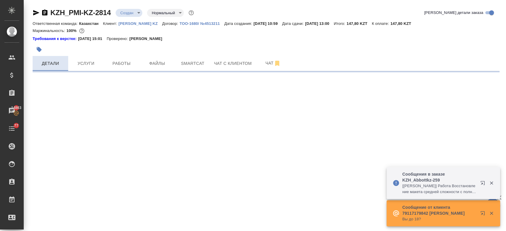
select select "RU"
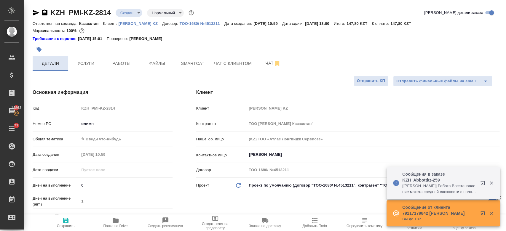
type textarea "x"
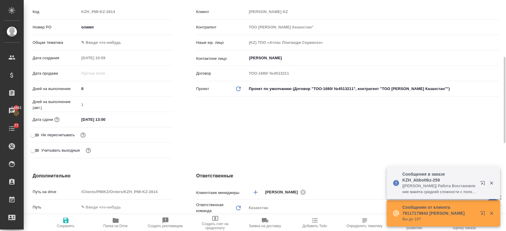
scroll to position [120, 0]
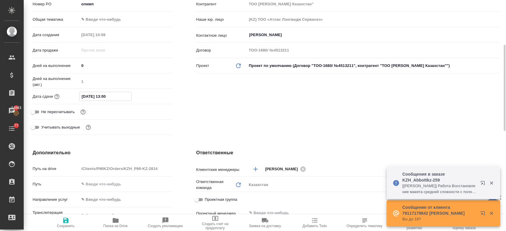
click at [104, 96] on input "25.08.2025 13:00" at bounding box center [106, 96] width 52 height 9
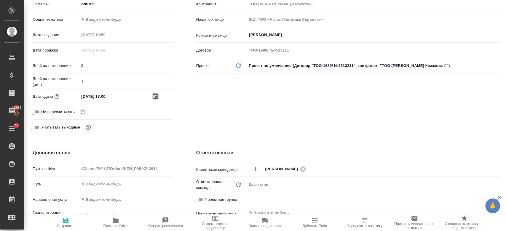
click at [154, 96] on icon "button" at bounding box center [155, 96] width 7 height 7
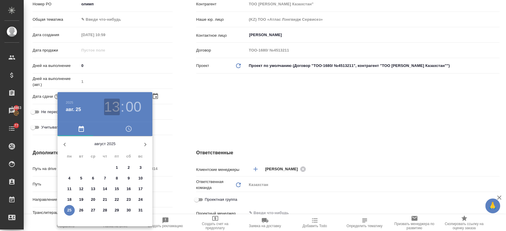
click at [109, 105] on h3 "13" at bounding box center [112, 107] width 16 height 17
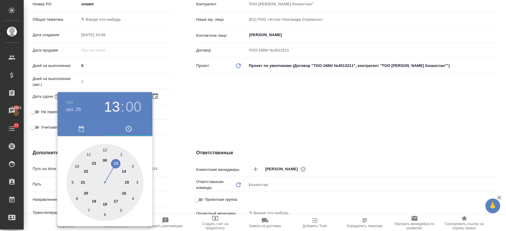
click at [125, 172] on div at bounding box center [104, 182] width 77 height 77
type input "25.08.2025 14:00"
type textarea "x"
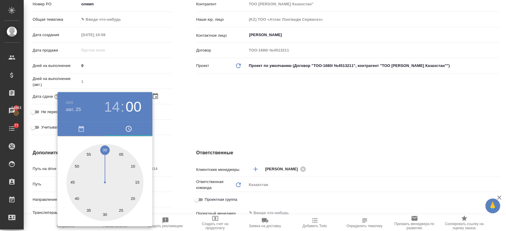
click at [184, 145] on div at bounding box center [253, 115] width 506 height 231
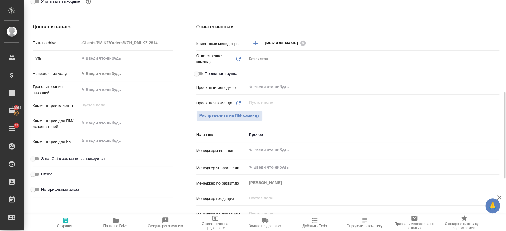
scroll to position [246, 0]
type textarea "x"
click at [121, 125] on textarea at bounding box center [126, 123] width 93 height 10
type textarea "пе"
type textarea "x"
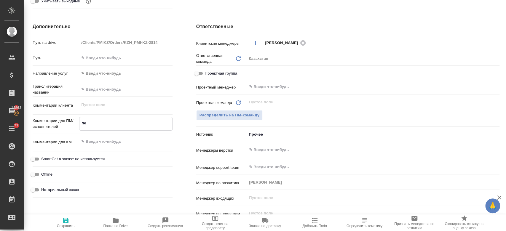
type textarea "x"
type textarea "пер"
type textarea "x"
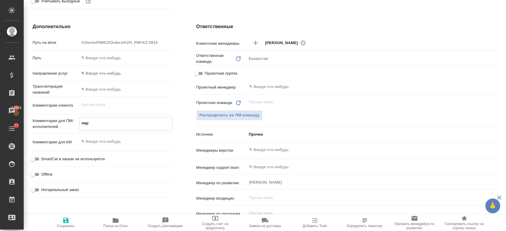
type textarea "x"
type textarea "пере"
type textarea "x"
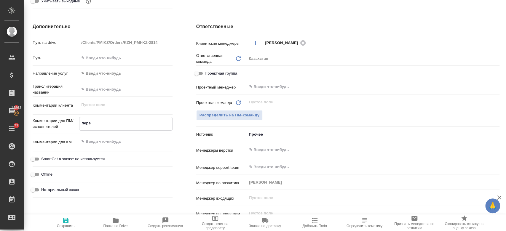
type textarea "перев"
type textarea "x"
type textarea "перево"
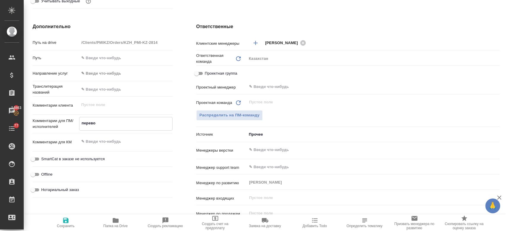
type textarea "x"
type textarea "перевод"
type textarea "x"
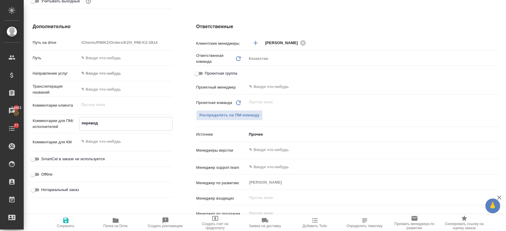
type textarea "x"
type textarea "перевод"
type textarea "x"
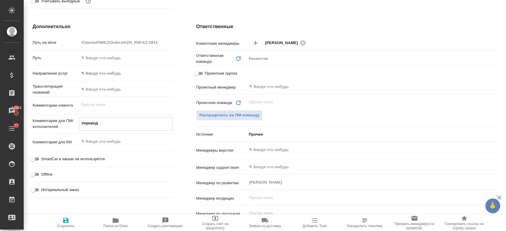
type textarea "x"
type textarea "перевод н"
type textarea "x"
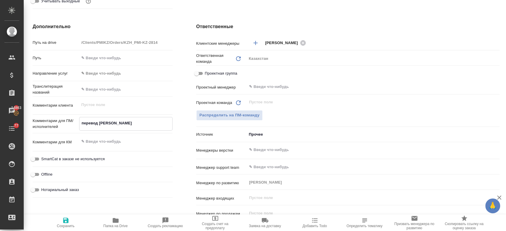
type textarea "перевод на"
type textarea "x"
type textarea "перевод на"
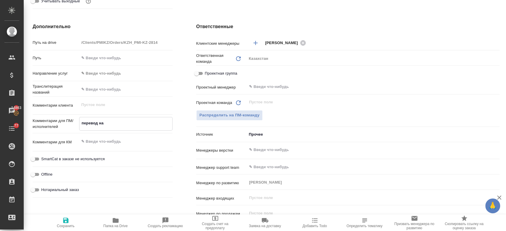
type textarea "x"
type textarea "перевод на к"
type textarea "x"
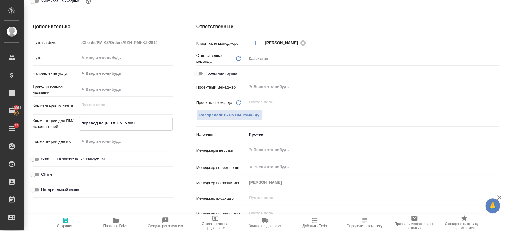
type textarea "x"
type textarea "перевод на кир"
type textarea "x"
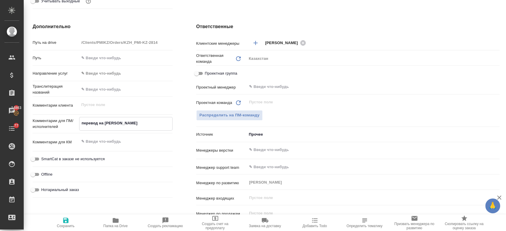
type textarea "x"
type textarea "перевод на кирг"
type textarea "x"
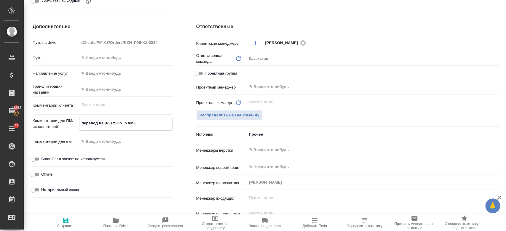
type textarea "перевод на кирг"
type textarea "x"
click at [72, 219] on span "Сохранить" at bounding box center [65, 222] width 43 height 11
type textarea "x"
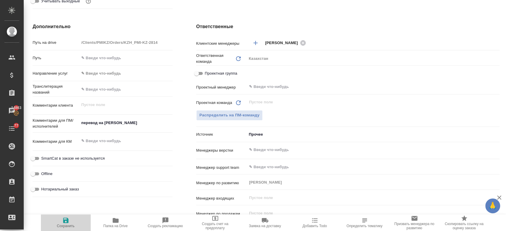
type textarea "x"
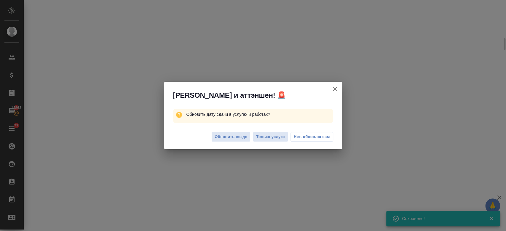
scroll to position [241, 0]
select select "RU"
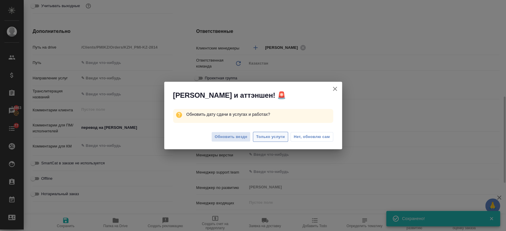
type textarea "x"
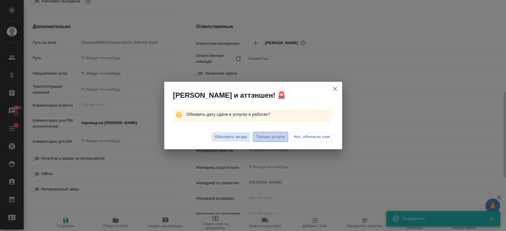
click at [278, 138] on span "Только услуги" at bounding box center [270, 137] width 29 height 7
type textarea "x"
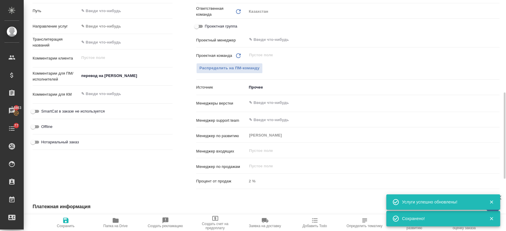
scroll to position [280, 0]
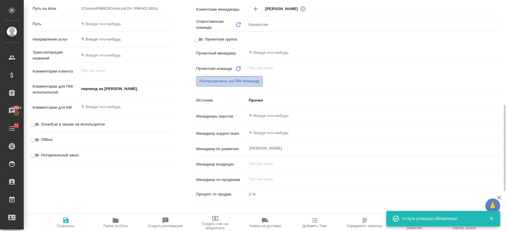
click at [244, 82] on span "Распределить на ПМ-команду" at bounding box center [230, 81] width 60 height 7
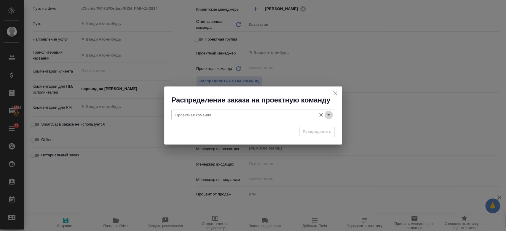
click at [328, 115] on icon "Open" at bounding box center [328, 115] width 7 height 7
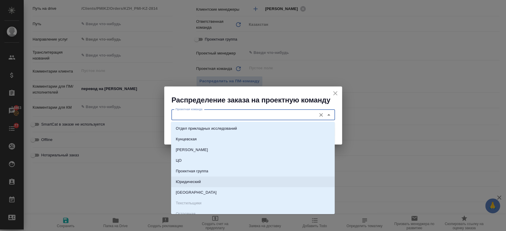
click at [254, 179] on li "Юридический" at bounding box center [253, 182] width 164 height 11
type input "Юридический"
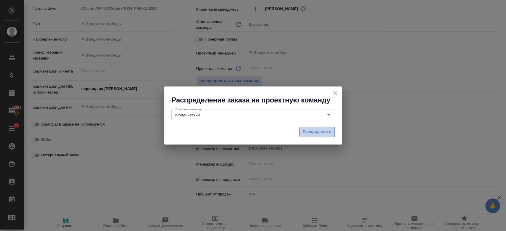
click at [309, 130] on span "Распределить" at bounding box center [317, 132] width 29 height 7
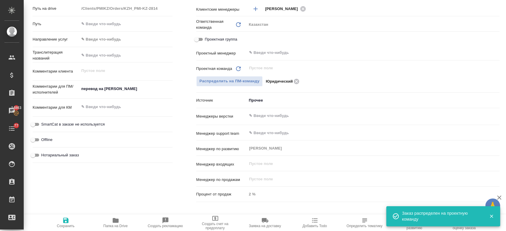
type textarea "x"
click at [61, 220] on span "Сохранить" at bounding box center [65, 222] width 43 height 11
type textarea "x"
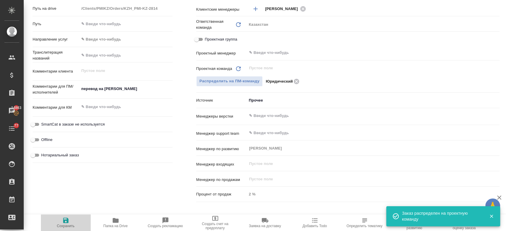
type textarea "x"
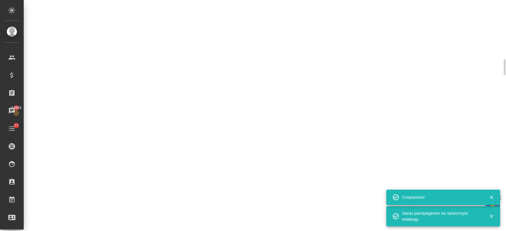
scroll to position [275, 0]
select select "RU"
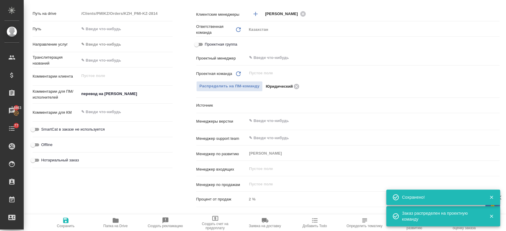
type textarea "x"
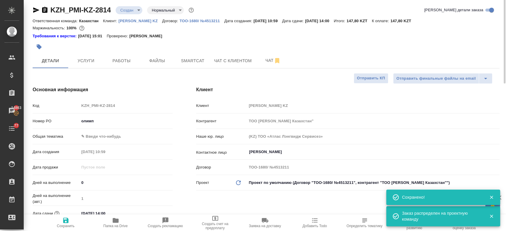
scroll to position [0, 0]
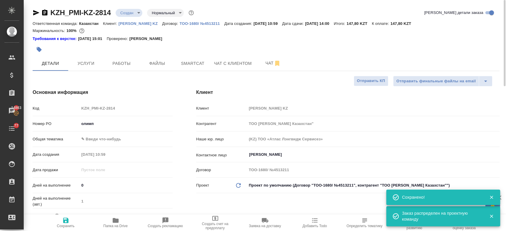
click at [133, 8] on div "KZH_PMI-KZ-2814 Создан new Нормальный normal" at bounding box center [114, 12] width 163 height 9
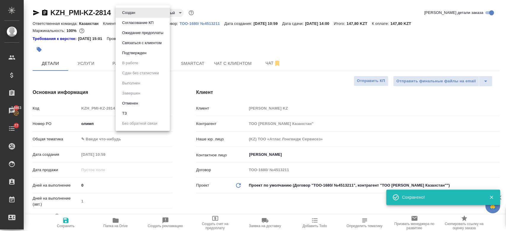
click at [132, 12] on body "🙏 .cls-1 fill:#fff; AWATERA Kosherbayeva Nazerke Клиенты Спецификации Заказы 14…" at bounding box center [253, 115] width 506 height 231
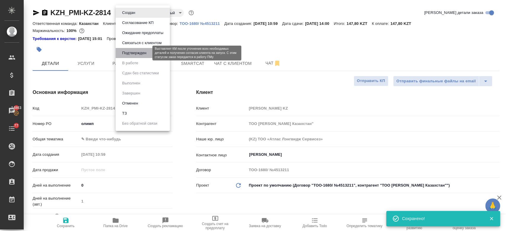
click at [142, 56] on button "Подтвержден" at bounding box center [134, 53] width 28 height 7
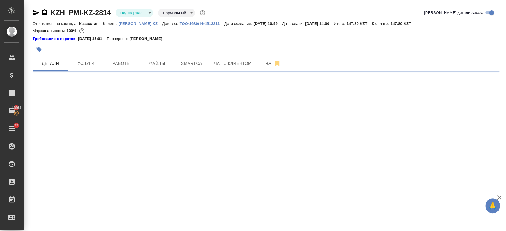
select select "RU"
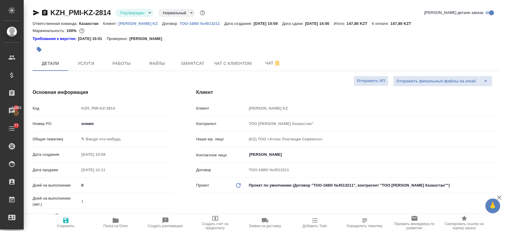
type textarea "x"
click at [39, 9] on icon "button" at bounding box center [36, 12] width 7 height 7
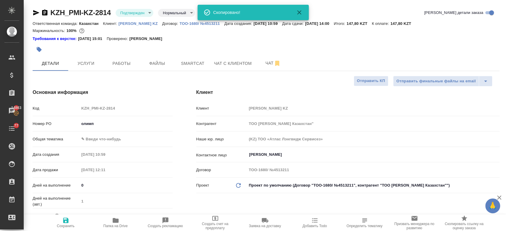
type textarea "x"
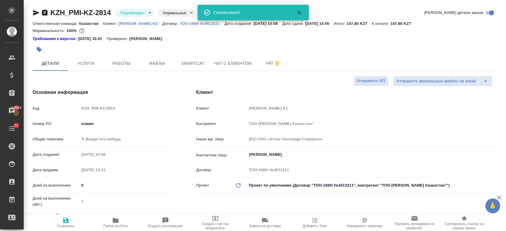
type textarea "x"
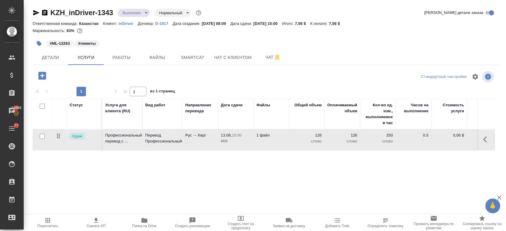
click at [123, 24] on p "inDriver" at bounding box center [128, 23] width 19 height 4
click at [124, 32] on div "Маржинальность: 83%" at bounding box center [266, 31] width 467 height 8
click at [48, 55] on span "Детали" at bounding box center [50, 57] width 28 height 7
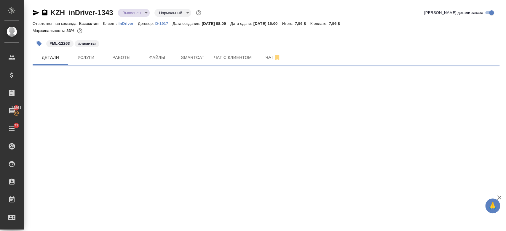
select select "RU"
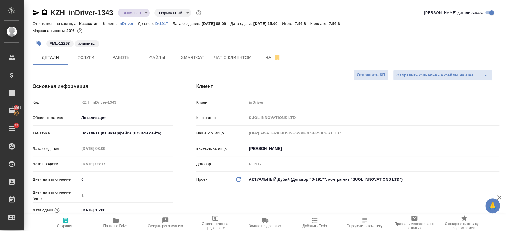
type textarea "x"
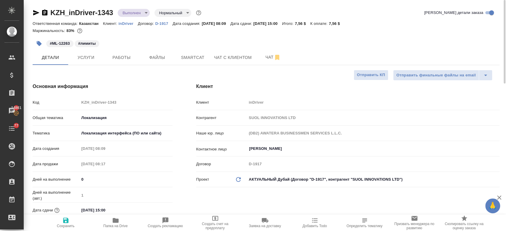
type textarea "x"
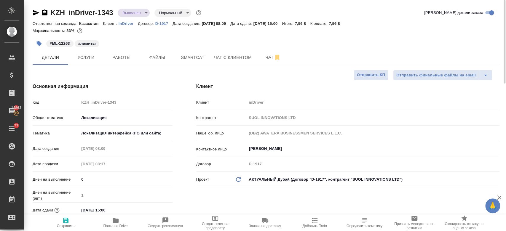
type textarea "x"
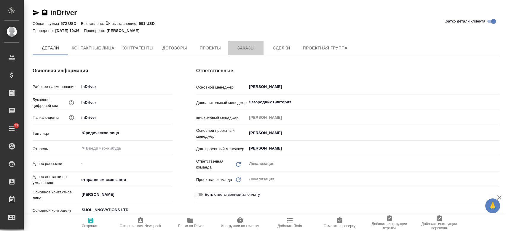
click at [244, 50] on span "Заказы" at bounding box center [246, 47] width 28 height 7
type textarea "x"
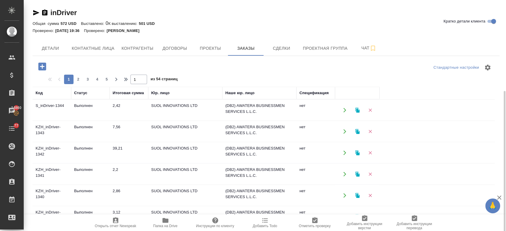
scroll to position [54, 0]
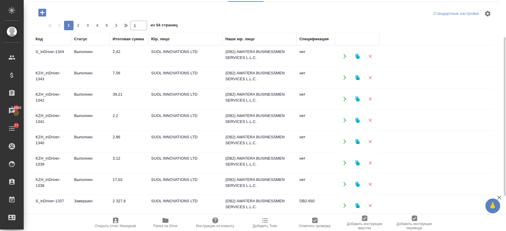
click at [55, 56] on td "S_inDriver-1344" at bounding box center [52, 56] width 39 height 21
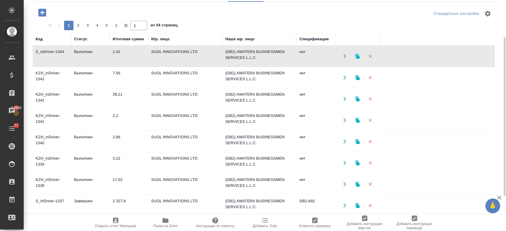
click at [55, 56] on td "S_inDriver-1344" at bounding box center [52, 56] width 39 height 21
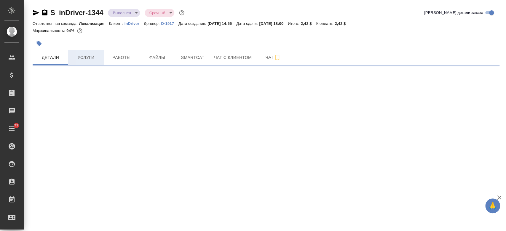
click at [95, 63] on button "Услуги" at bounding box center [86, 57] width 36 height 15
select select "RU"
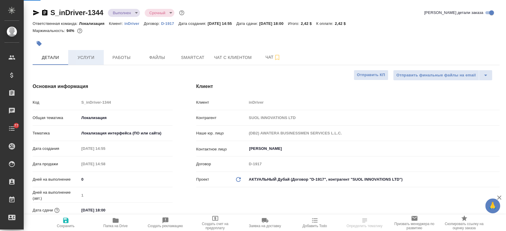
type textarea "x"
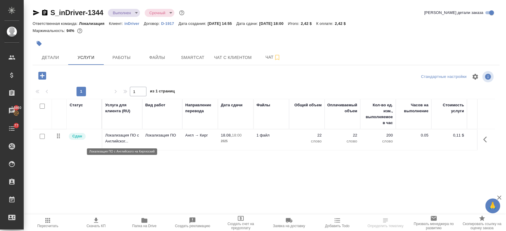
click at [114, 140] on p "Локализация ПО с Английског..." at bounding box center [122, 139] width 34 height 12
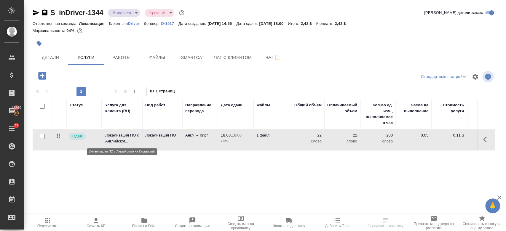
click at [114, 140] on p "Локализация ПО с Английског..." at bounding box center [122, 139] width 34 height 12
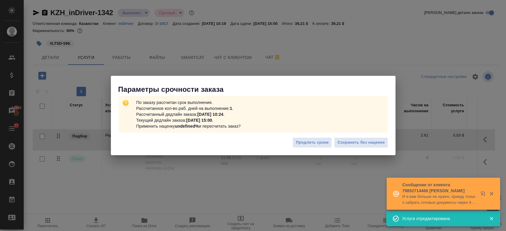
click at [318, 37] on div "Параметры срочности заказа По заказу рассчитан срок выполнения. Рассчитанное ко…" at bounding box center [253, 115] width 506 height 231
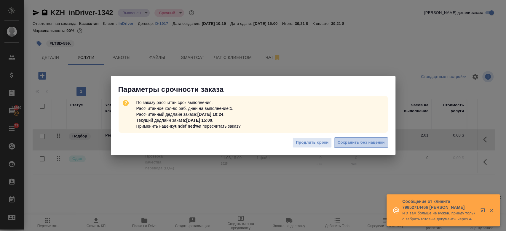
click at [352, 141] on span "Сохранить без наценки" at bounding box center [361, 142] width 47 height 7
